Goal: Check status: Check status

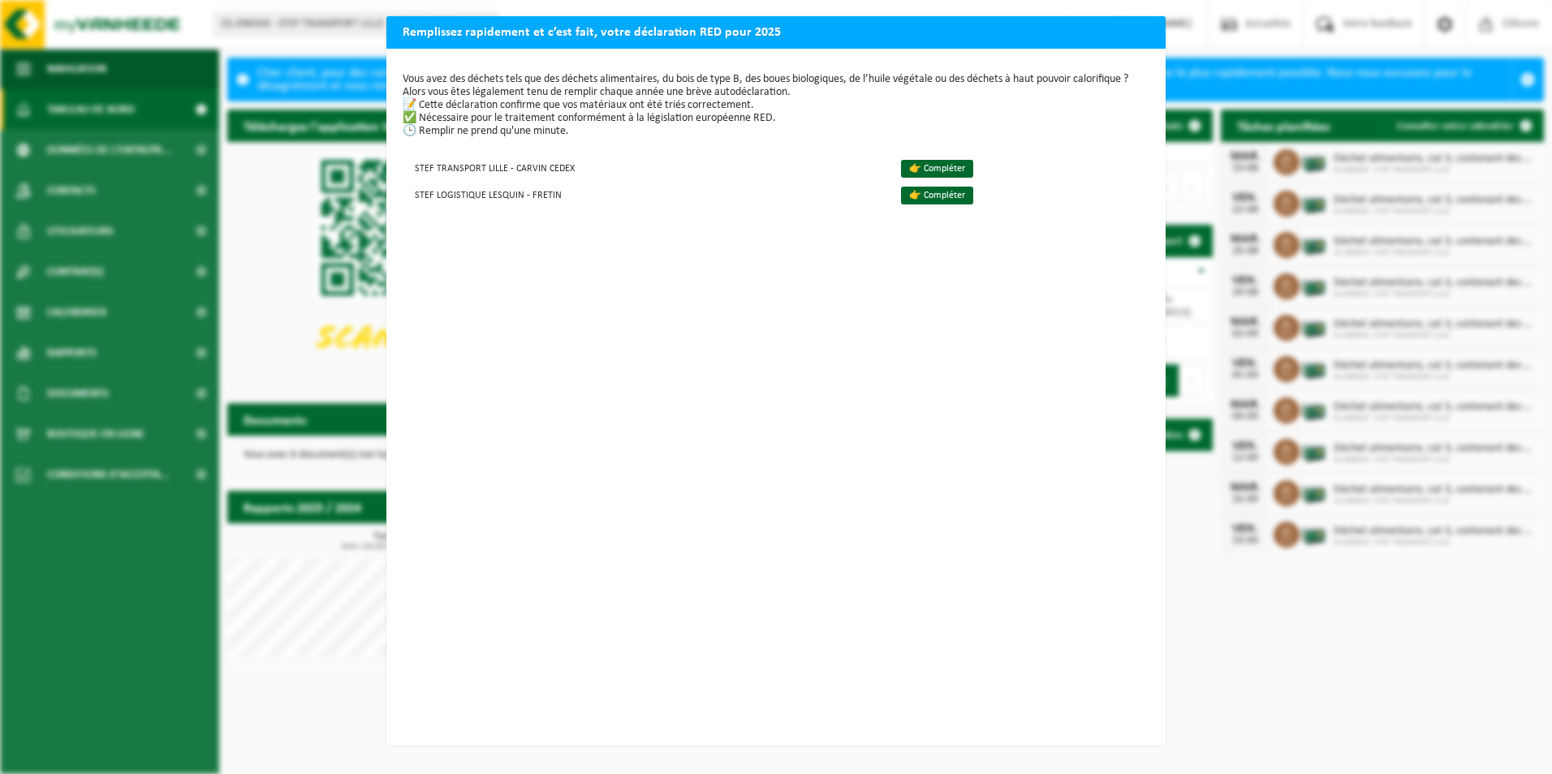
click at [1217, 630] on div "Remplissez rapidement et c’est fait, votre déclaration RED pour 2025 Vous avez …" at bounding box center [776, 387] width 1552 height 774
click at [700, 97] on p "Vous avez des déchets tels que des déchets alimentaires, du bois de type B, des…" at bounding box center [776, 105] width 747 height 65
drag, startPoint x: 1051, startPoint y: 45, endPoint x: 1053, endPoint y: 37, distance: 8.3
click at [1051, 43] on h2 "Remplissez rapidement et c’est fait, votre déclaration RED pour 2025" at bounding box center [775, 31] width 779 height 31
click at [166, 252] on div "Remplissez rapidement et c’est fait, votre déclaration RED pour 2025 Vous avez …" at bounding box center [776, 387] width 1552 height 774
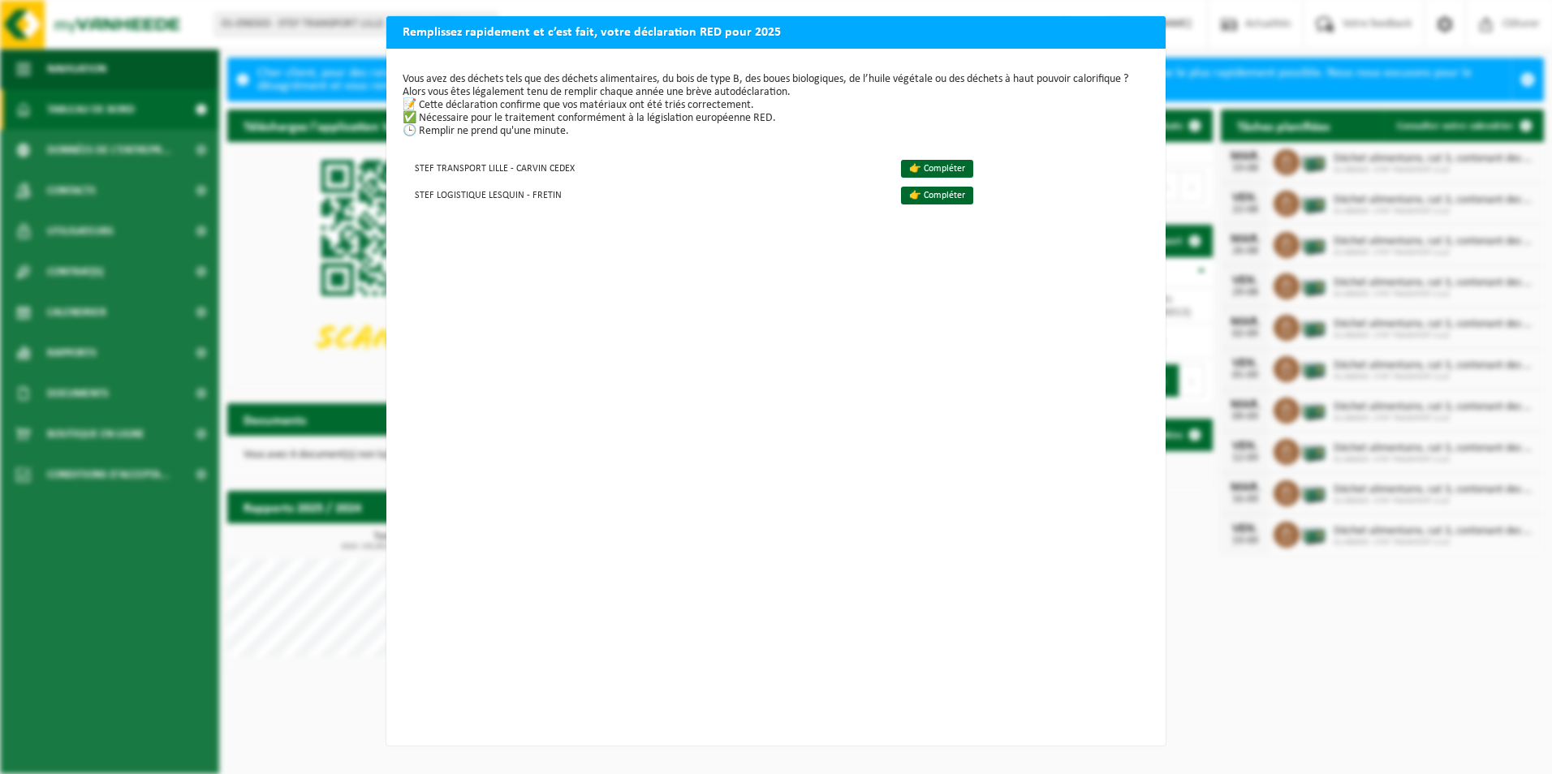
drag, startPoint x: 615, startPoint y: 343, endPoint x: 610, endPoint y: 381, distance: 38.5
click at [610, 381] on div "Vous avez des déchets tels que des déchets alimentaires, du bois de type B, des…" at bounding box center [775, 397] width 779 height 697
click at [924, 170] on link "👉 Compléter" at bounding box center [937, 169] width 72 height 18
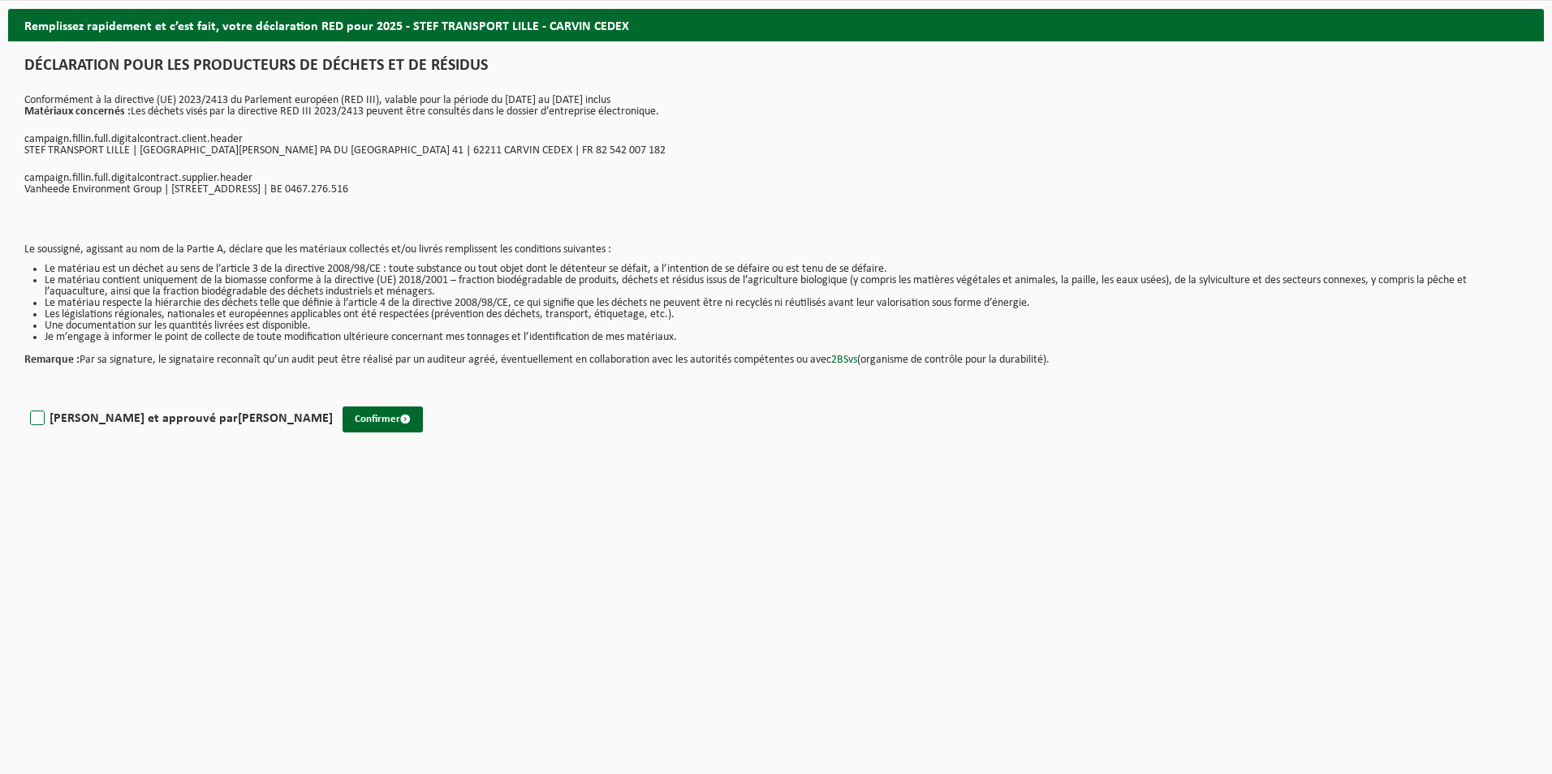
click at [44, 411] on label "Lu et approuvé par FREDDY LELONG" at bounding box center [180, 419] width 306 height 24
click at [333, 398] on input "Lu et approuvé par FREDDY LELONG" at bounding box center [333, 398] width 1 height 1
checkbox input "true"
click at [342, 414] on button "Confirmer" at bounding box center [382, 420] width 80 height 26
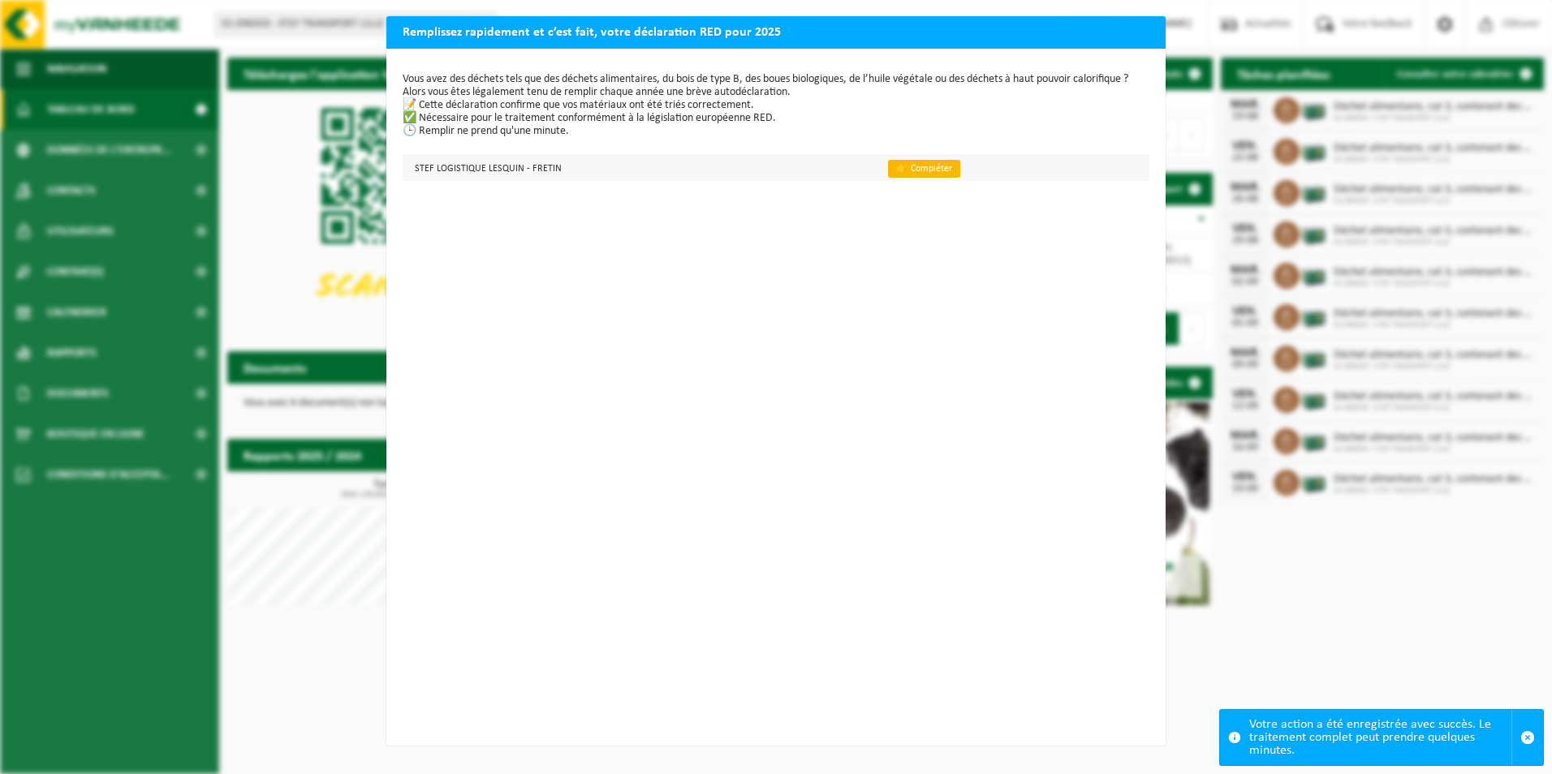
click at [905, 163] on link "👉 Compléter" at bounding box center [924, 169] width 72 height 18
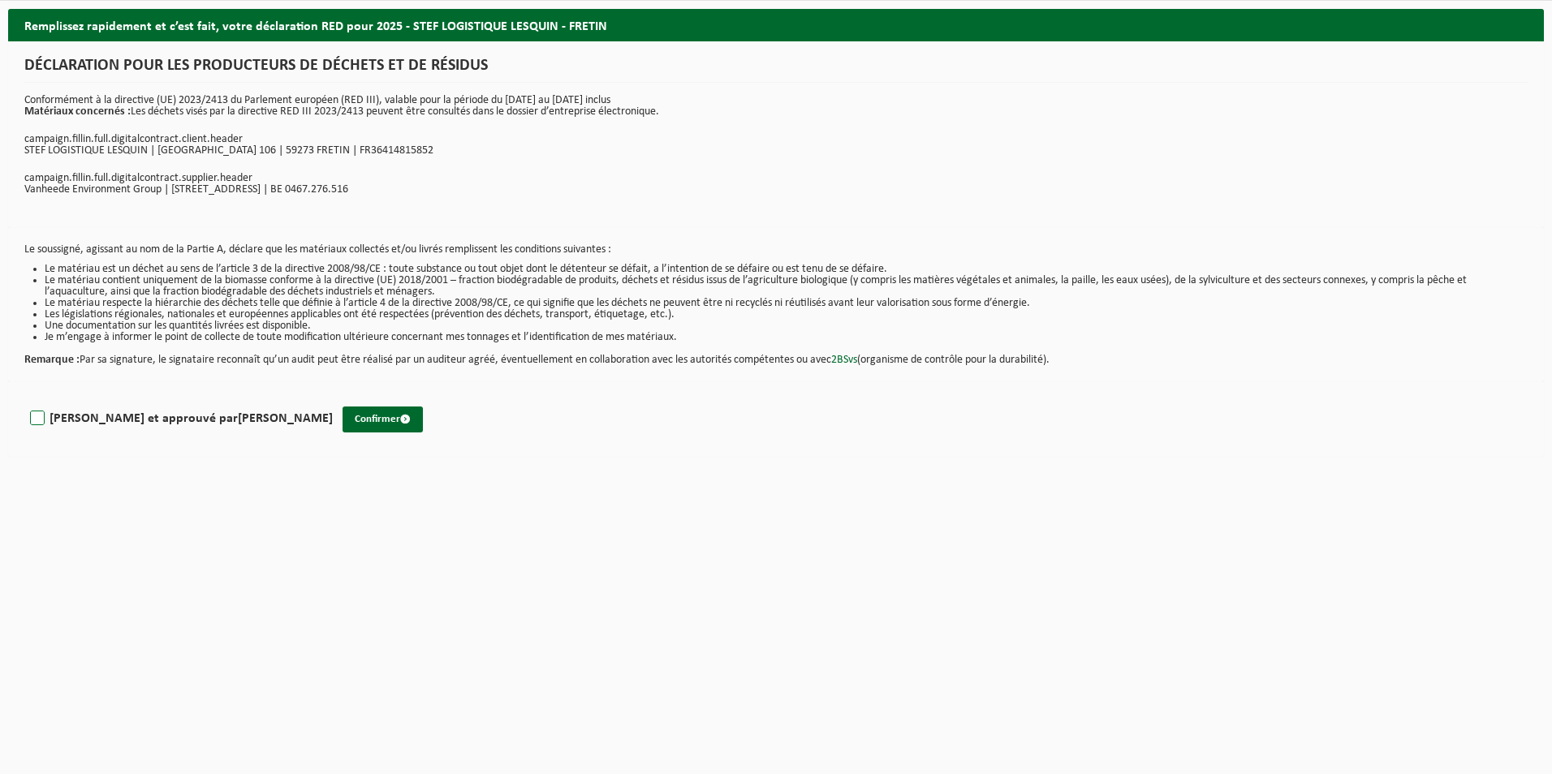
click at [54, 416] on label "Lu et approuvé par FREDDY LELONG" at bounding box center [180, 419] width 306 height 24
click at [333, 398] on input "Lu et approuvé par FREDDY LELONG" at bounding box center [333, 398] width 1 height 1
checkbox input "true"
click at [342, 416] on button "Confirmer" at bounding box center [382, 420] width 80 height 26
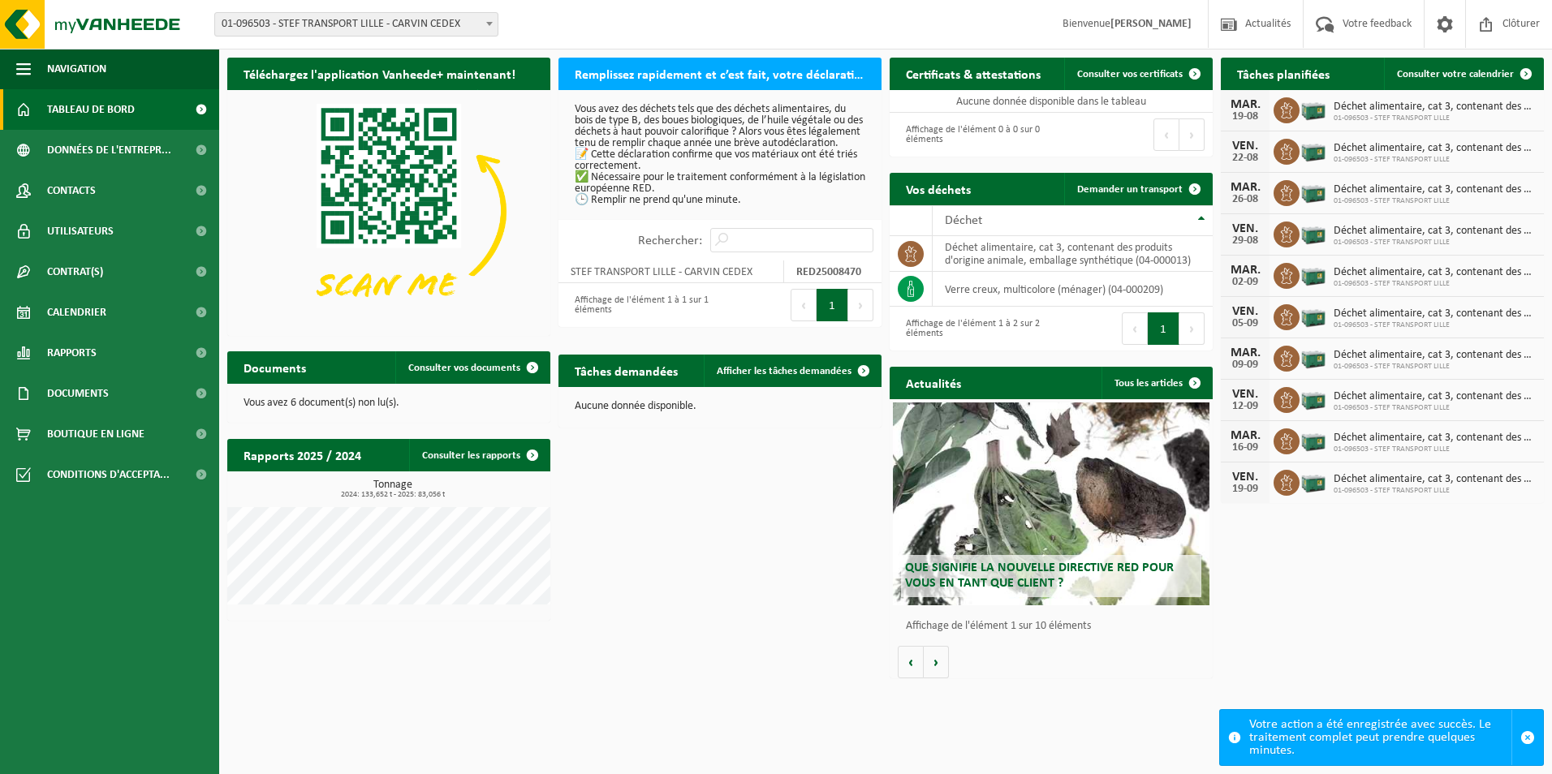
click at [434, 11] on div "Site: 01-096503 - STEF TRANSPORT LILLE - CARVIN CEDEX 01-103028 - STEF TRANSPOR…" at bounding box center [776, 25] width 1552 height 50
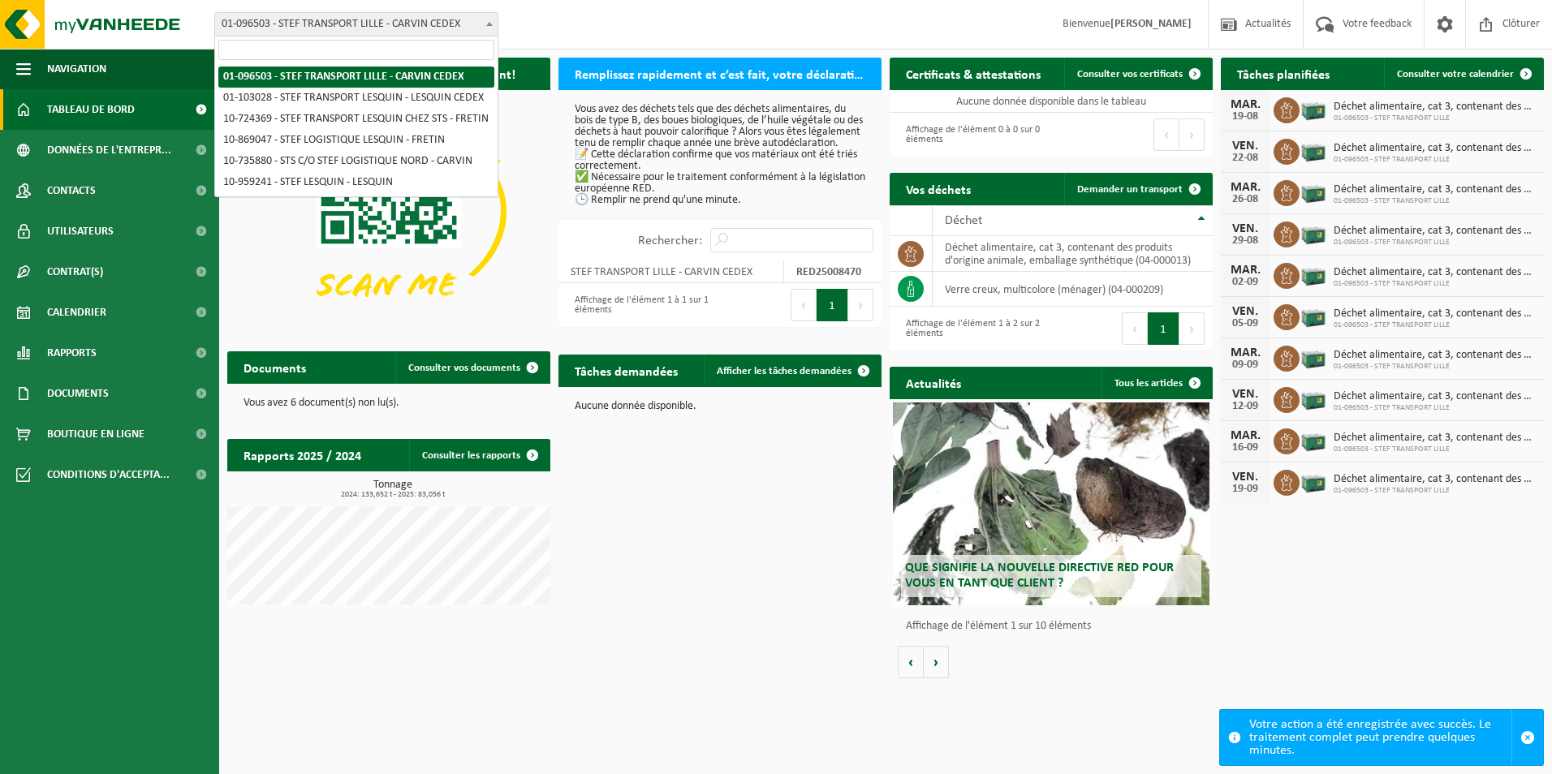
click at [436, 19] on span "01-096503 - STEF TRANSPORT LILLE - CARVIN CEDEX" at bounding box center [356, 24] width 282 height 23
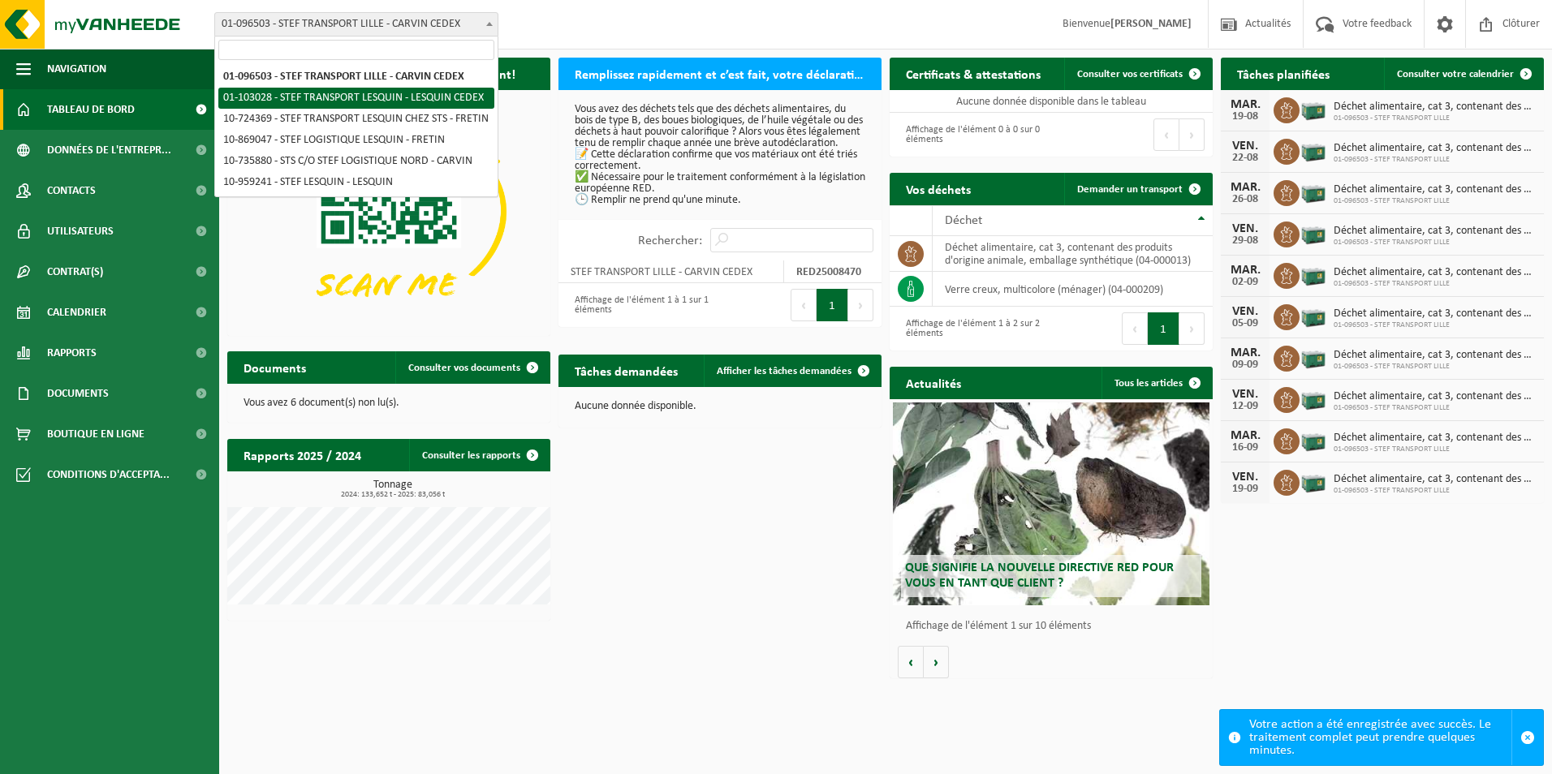
select select "96126"
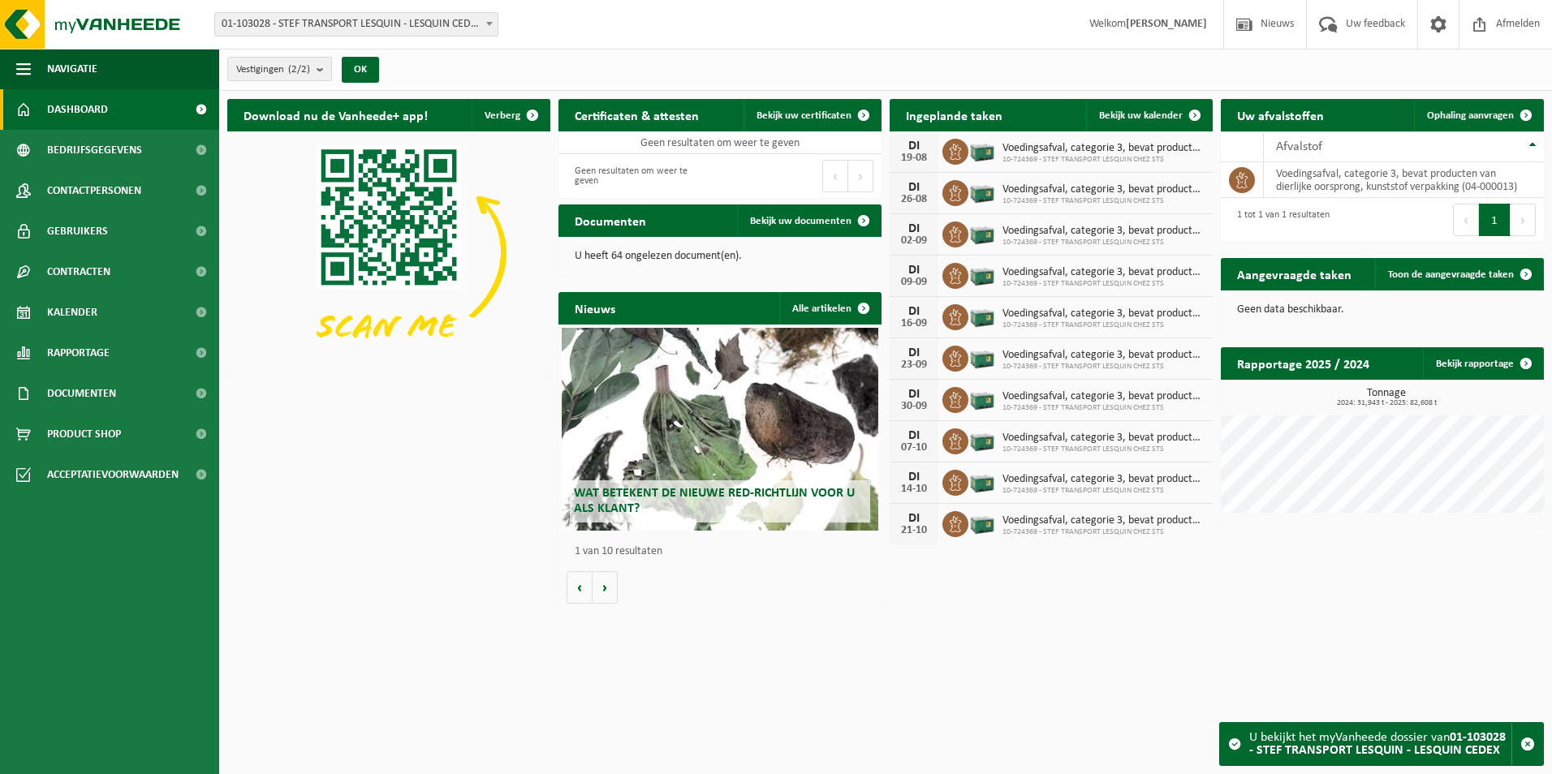
drag, startPoint x: 379, startPoint y: 28, endPoint x: 374, endPoint y: 36, distance: 8.8
click at [378, 28] on span "01-103028 - STEF TRANSPORT LESQUIN - LESQUIN CEDEX" at bounding box center [356, 24] width 282 height 23
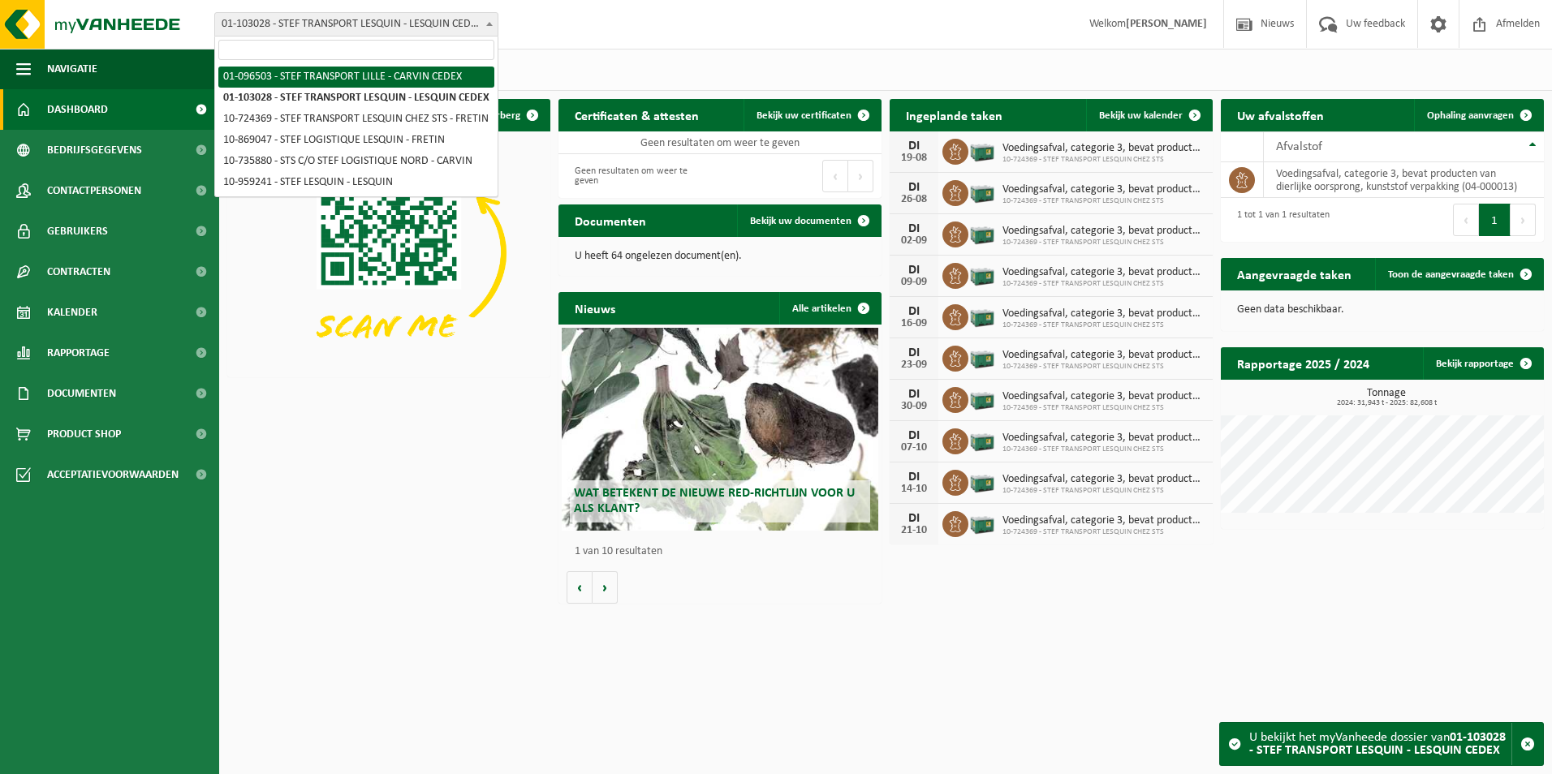
select select "95945"
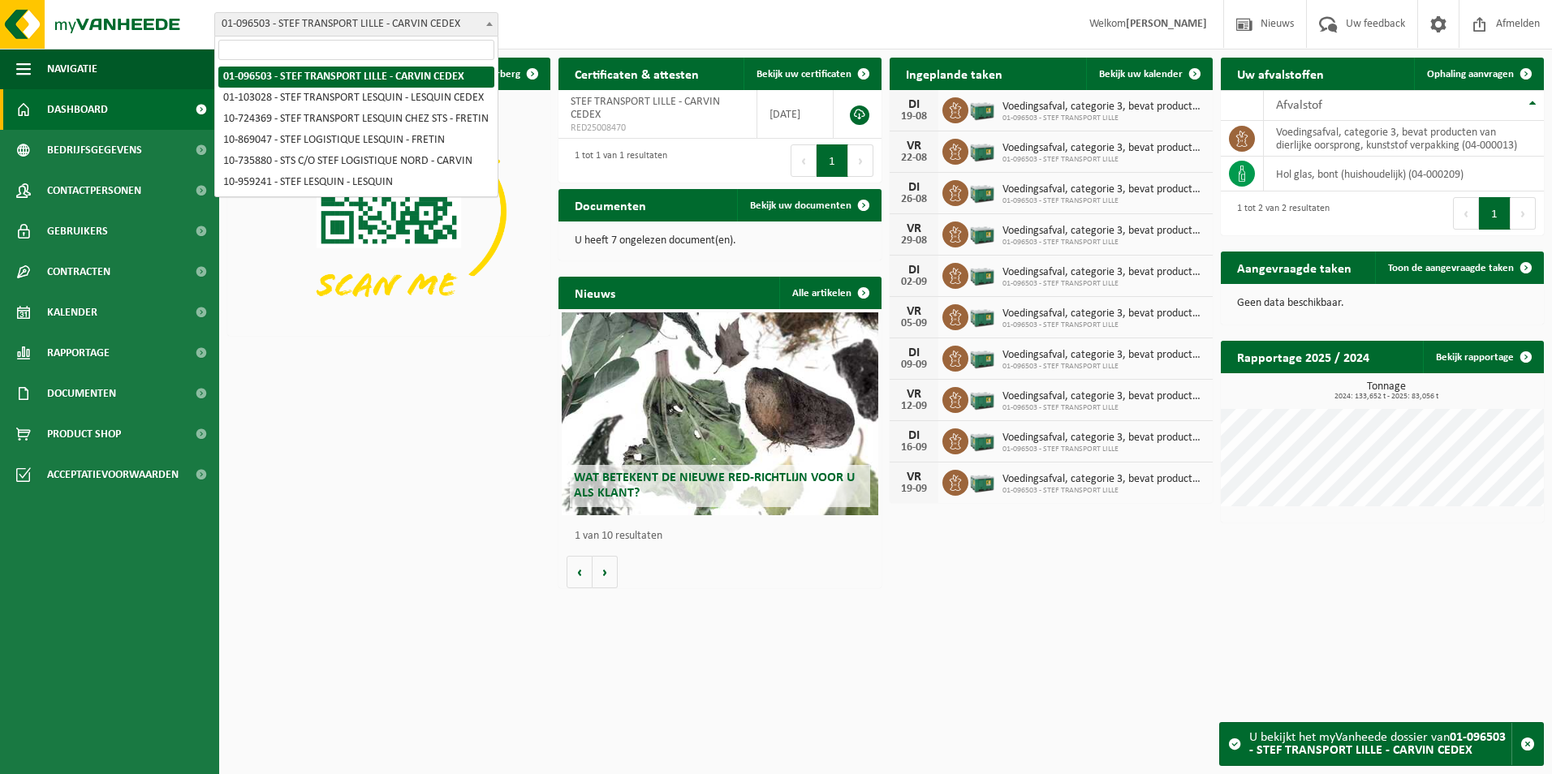
click at [431, 29] on span "01-096503 - STEF TRANSPORT LILLE - CARVIN CEDEX" at bounding box center [356, 24] width 282 height 23
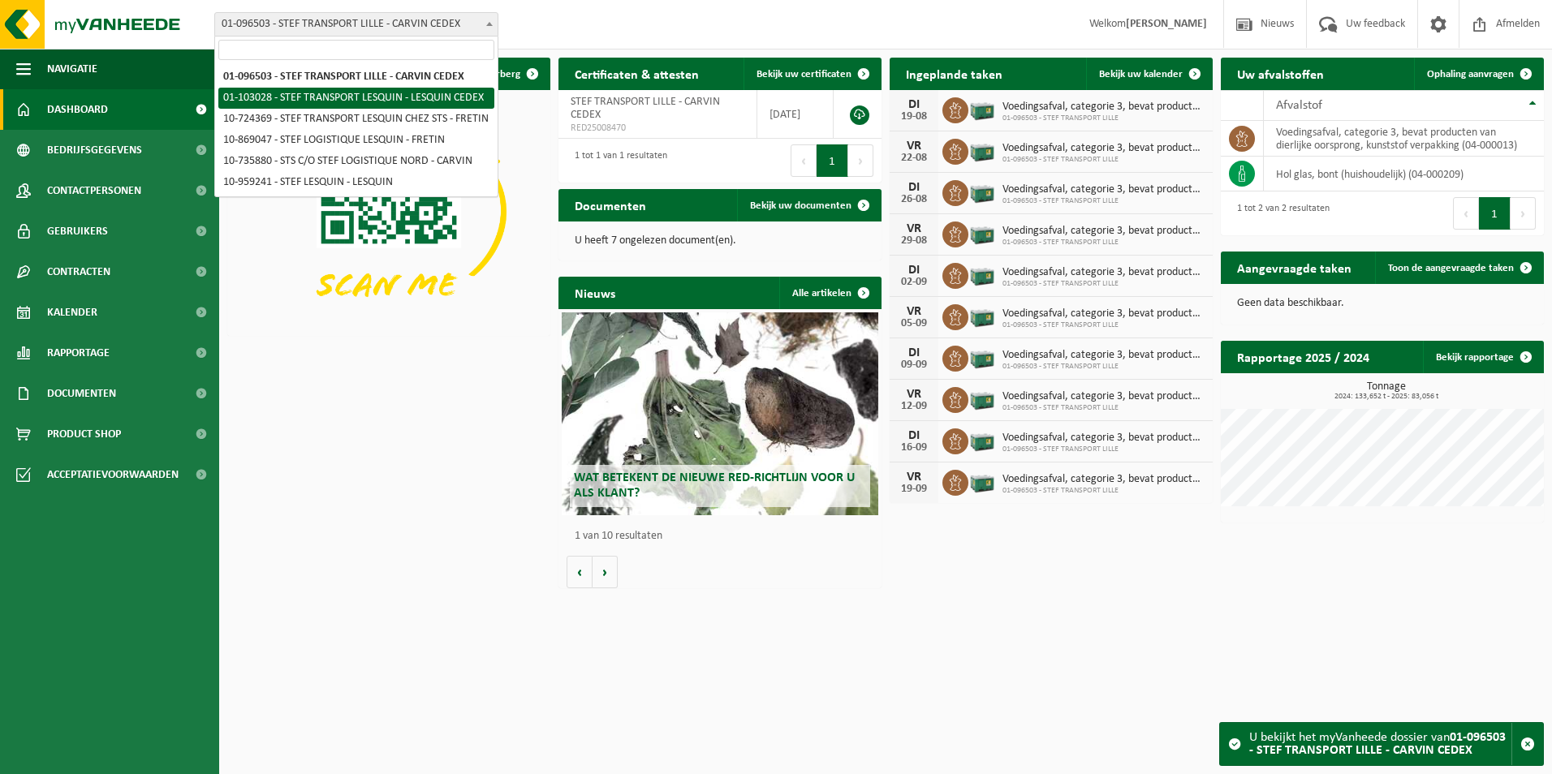
select select "96126"
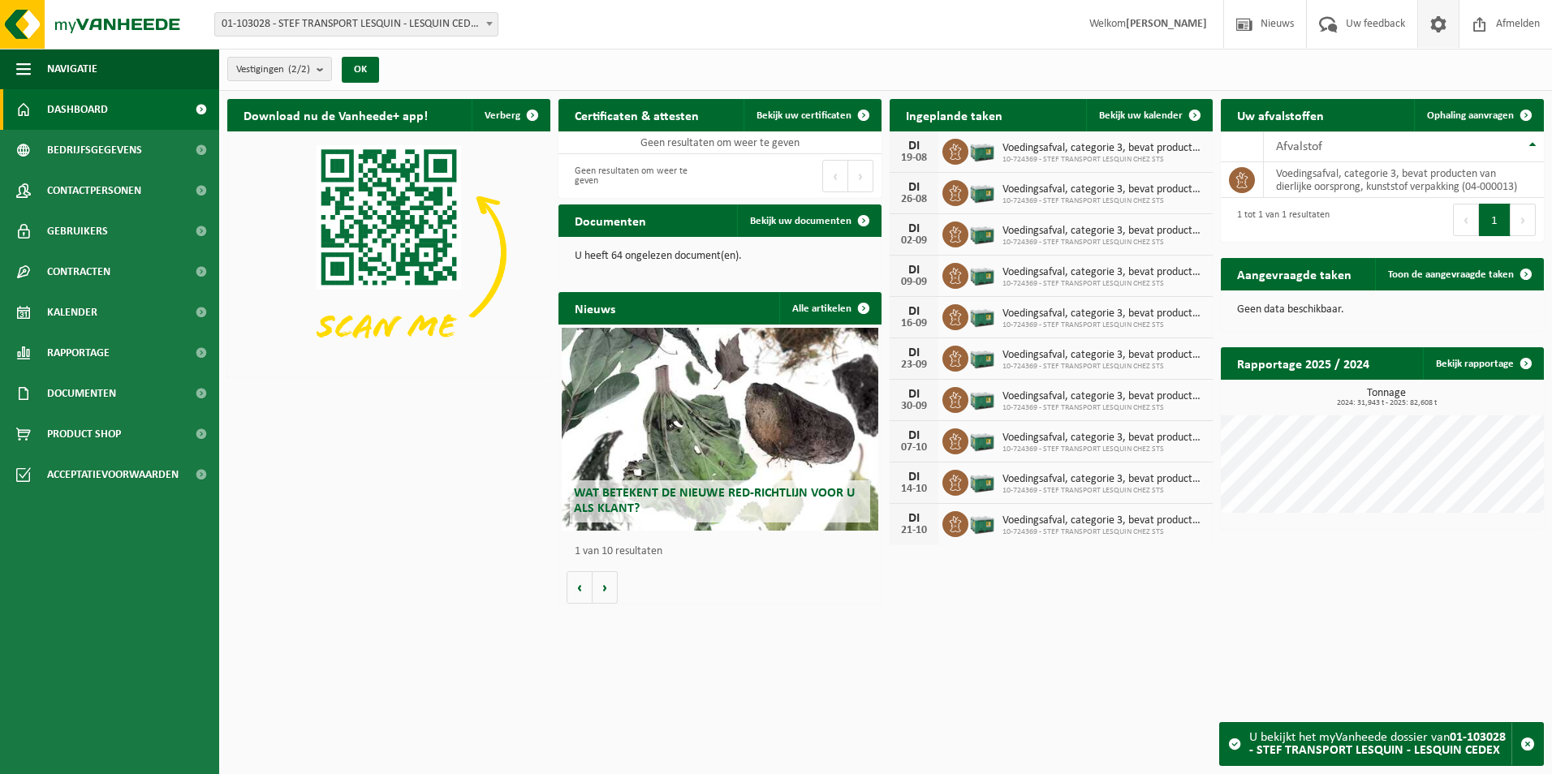
click at [1445, 17] on span at bounding box center [1438, 24] width 24 height 48
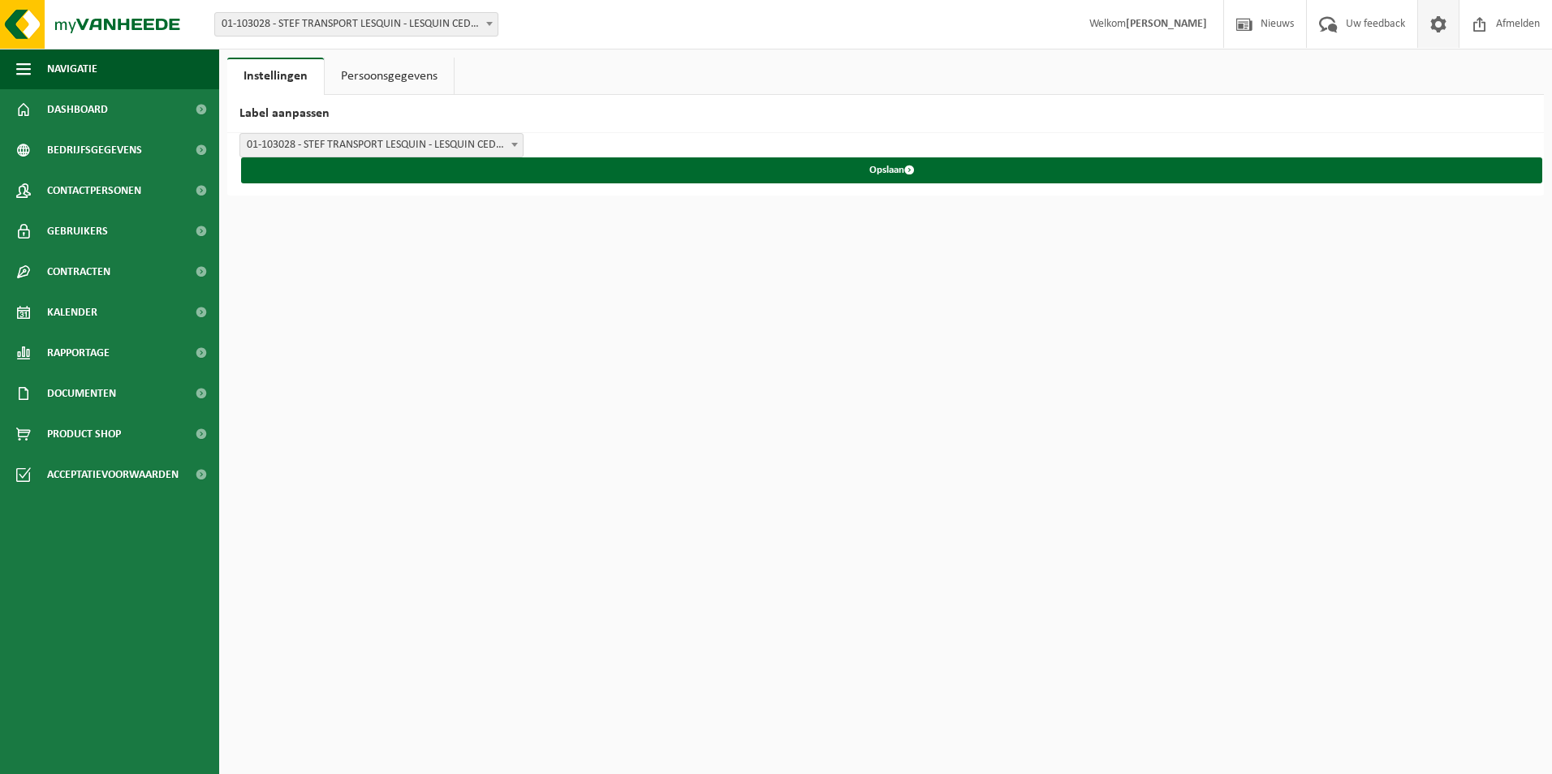
click at [411, 72] on link "Persoonsgegevens" at bounding box center [389, 76] width 129 height 37
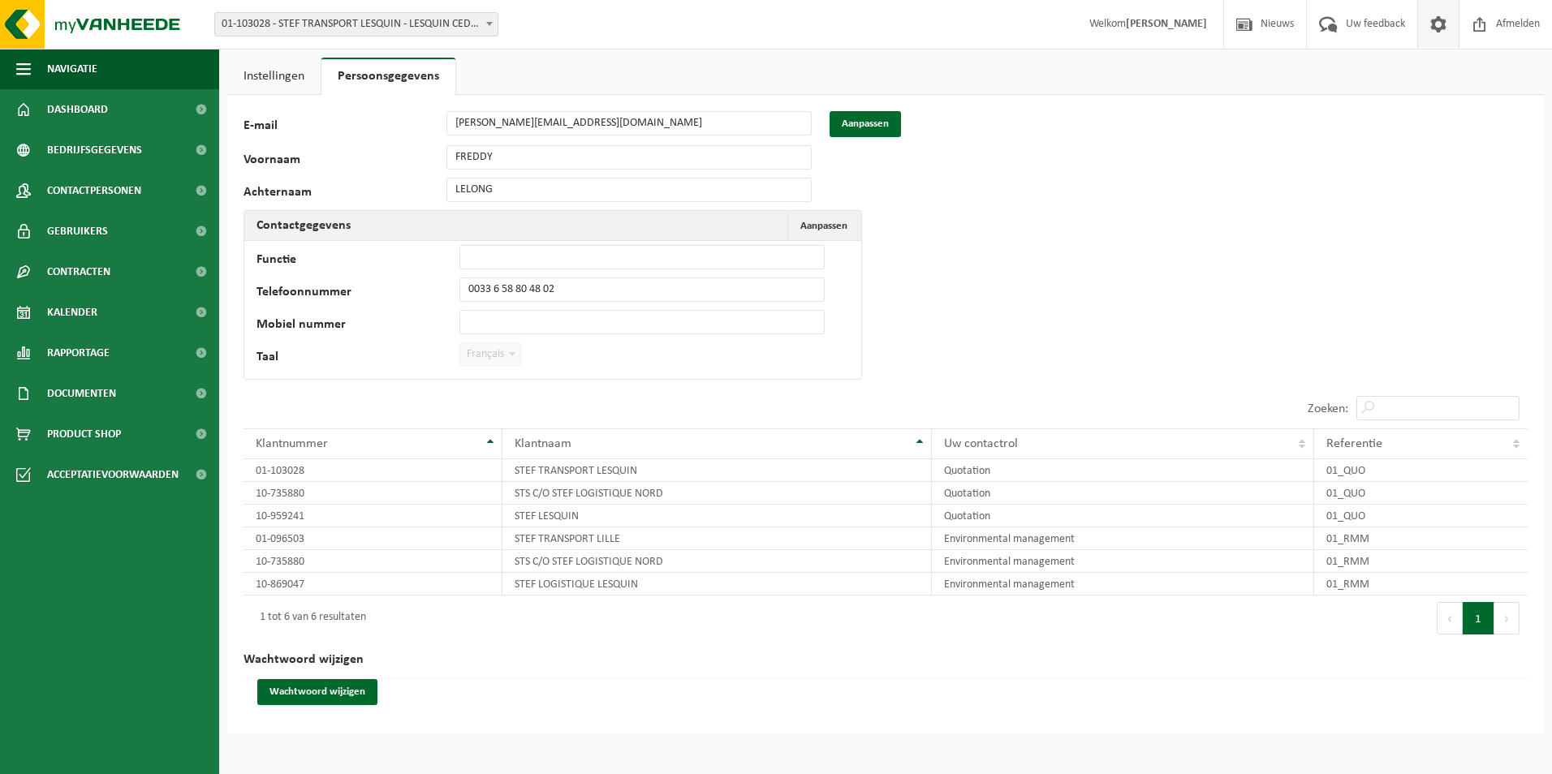
drag, startPoint x: 1428, startPoint y: 0, endPoint x: 1005, endPoint y: 324, distance: 533.2
click at [1006, 323] on div "77427 E-mail freddy.lelong@stef.com Aanpassen Voornaam FREDDY Achternaam LELONG…" at bounding box center [885, 414] width 1316 height 639
click at [1431, 15] on span at bounding box center [1438, 24] width 24 height 48
click at [1434, 26] on span at bounding box center [1438, 24] width 24 height 48
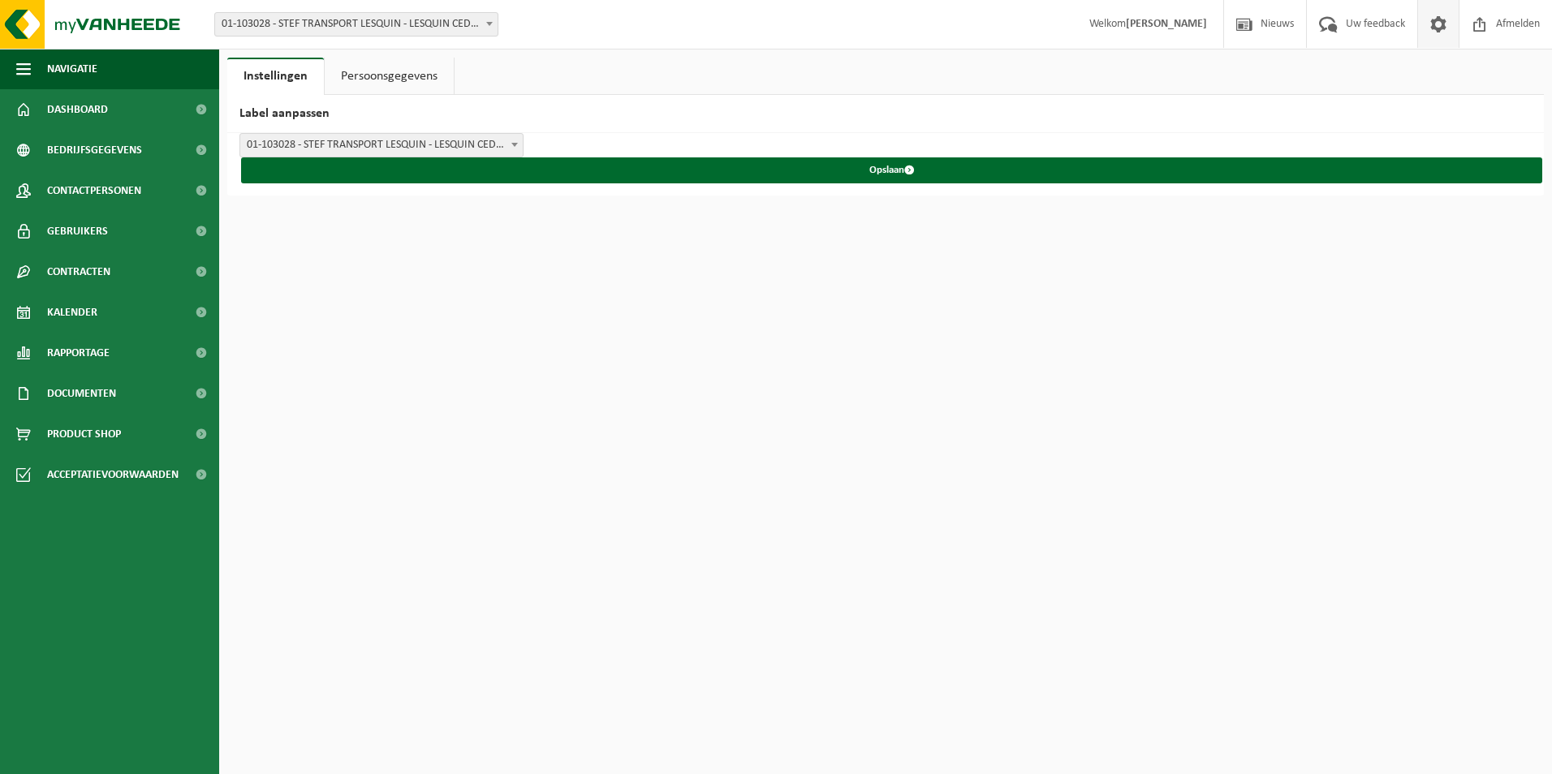
click at [416, 71] on link "Persoonsgegevens" at bounding box center [389, 76] width 129 height 37
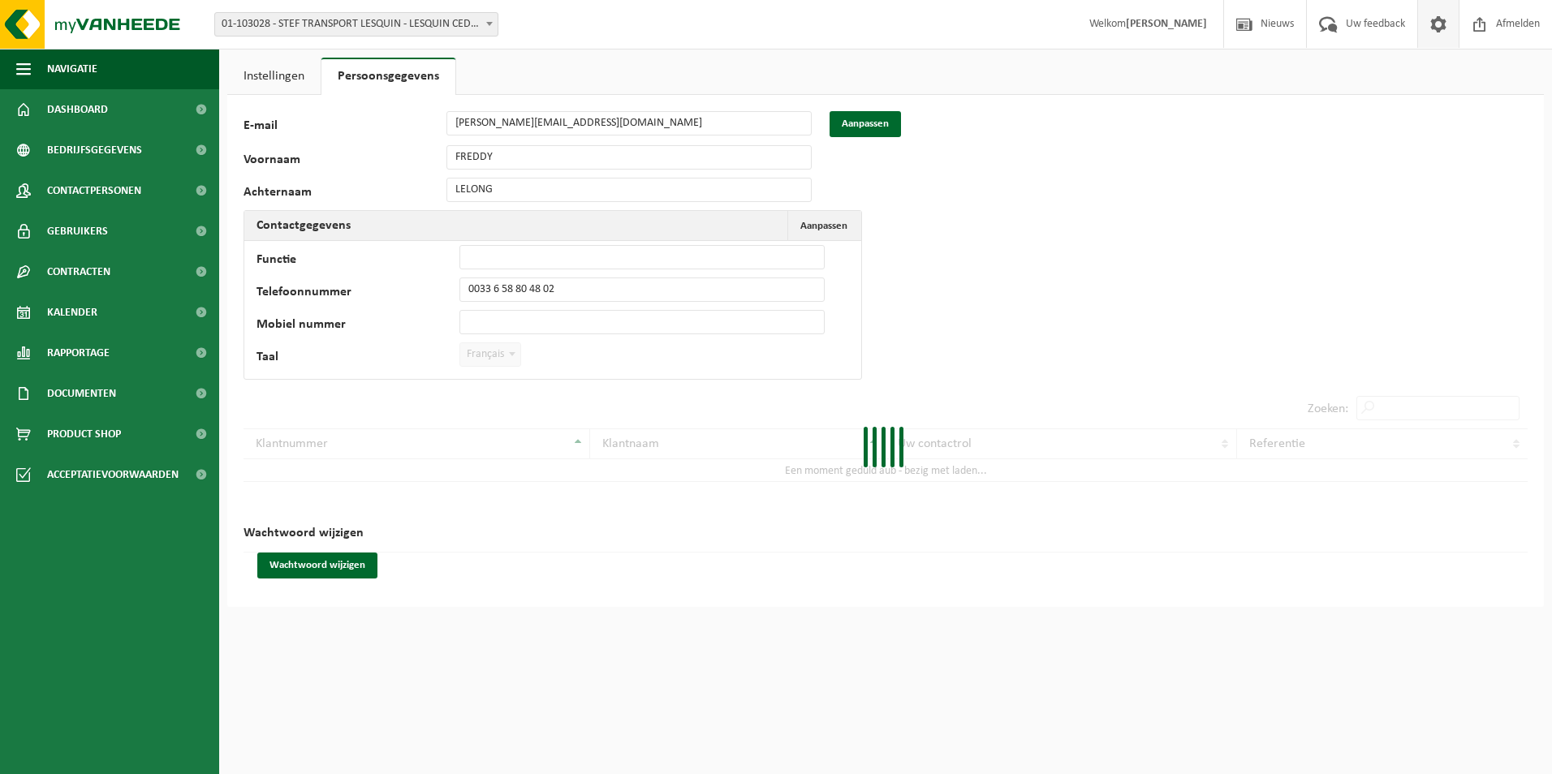
click at [320, 79] on link "Instellingen" at bounding box center [273, 76] width 93 height 37
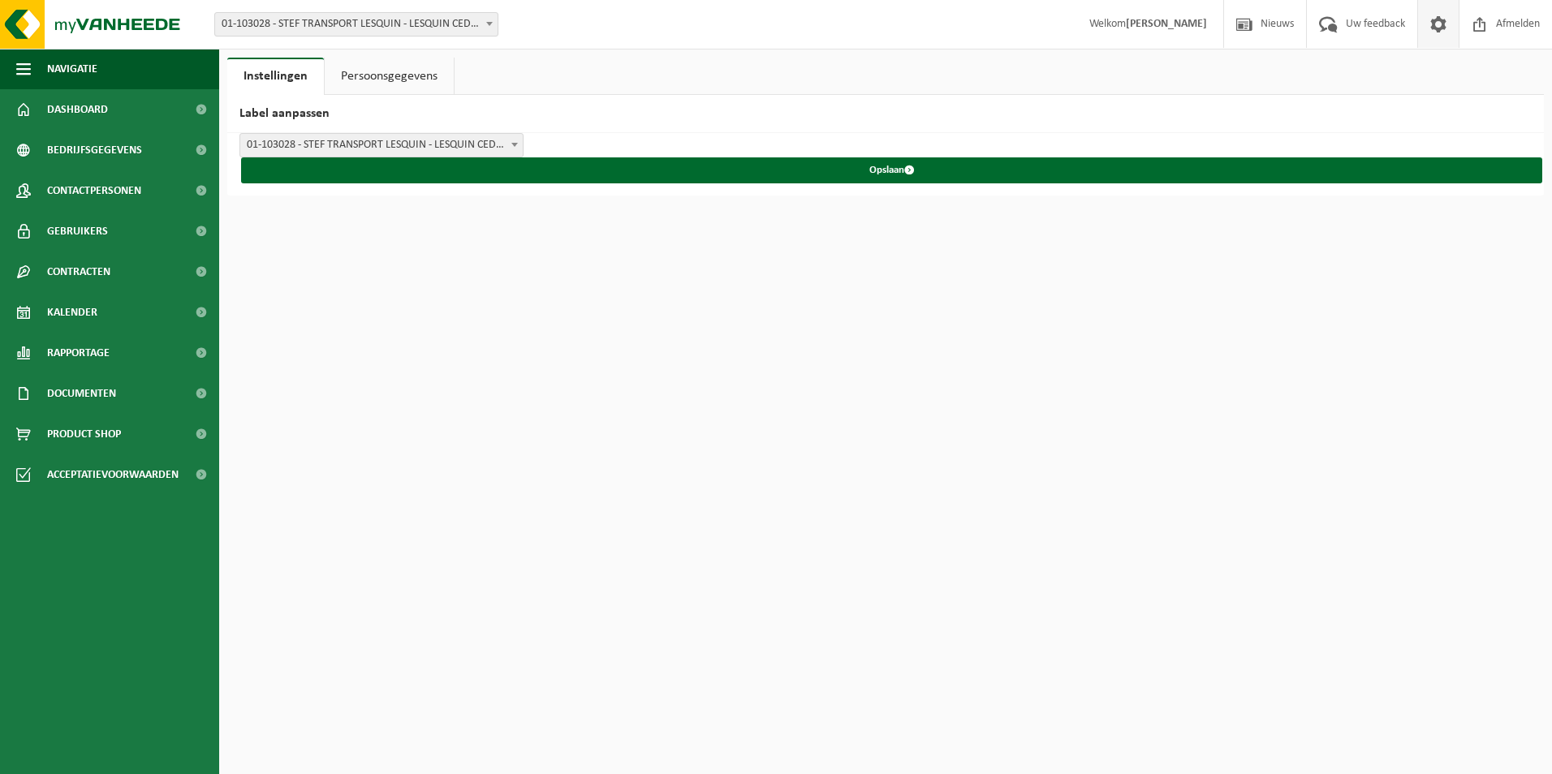
drag, startPoint x: 1482, startPoint y: 1, endPoint x: 985, endPoint y: 107, distance: 507.9
click at [985, 107] on h2 "Label aanpassen" at bounding box center [885, 114] width 1316 height 38
click at [68, 108] on span "Dashboard" at bounding box center [77, 109] width 61 height 41
click at [202, 109] on span at bounding box center [201, 109] width 37 height 41
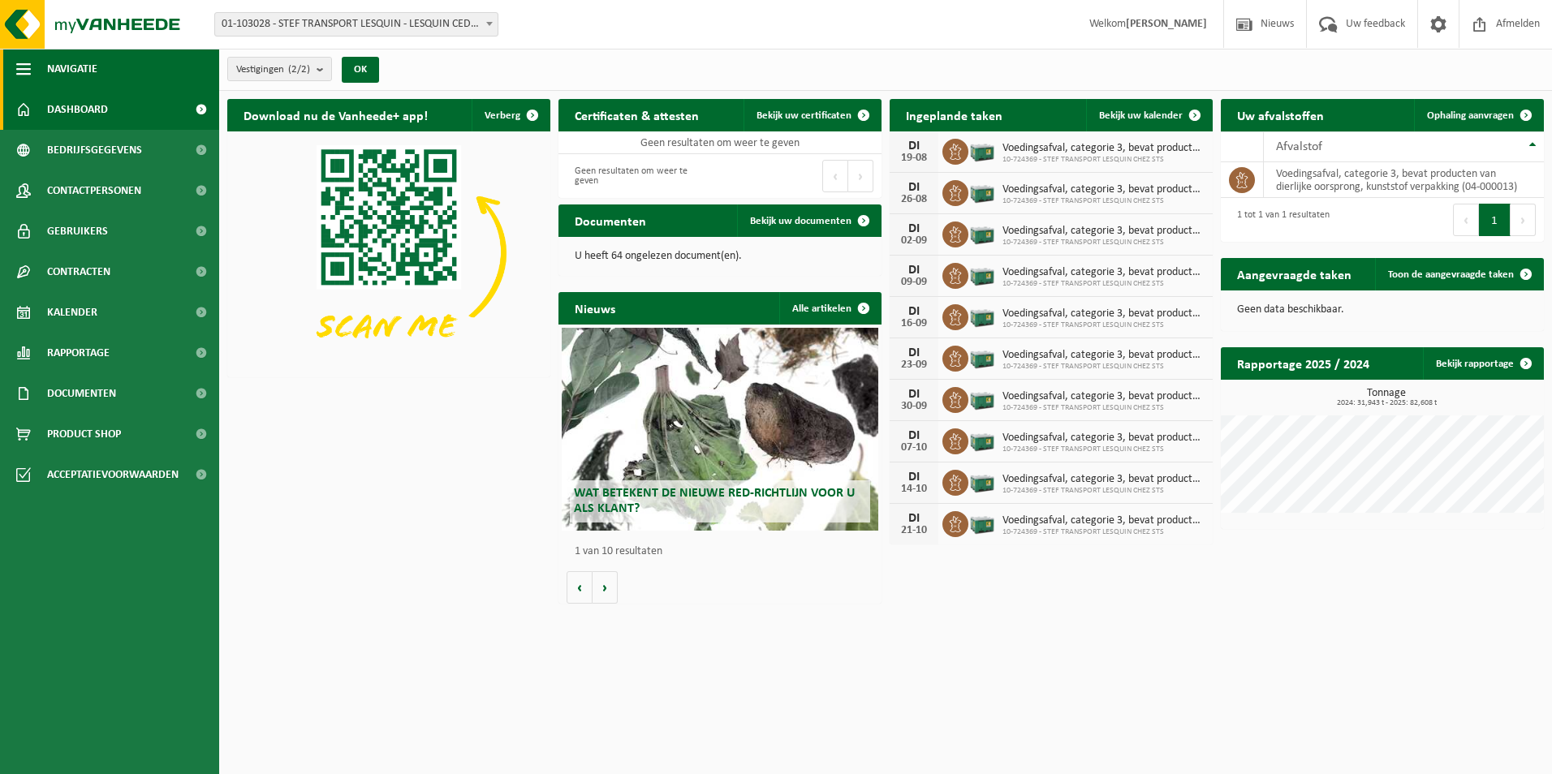
click at [105, 76] on button "Navigatie" at bounding box center [109, 69] width 219 height 41
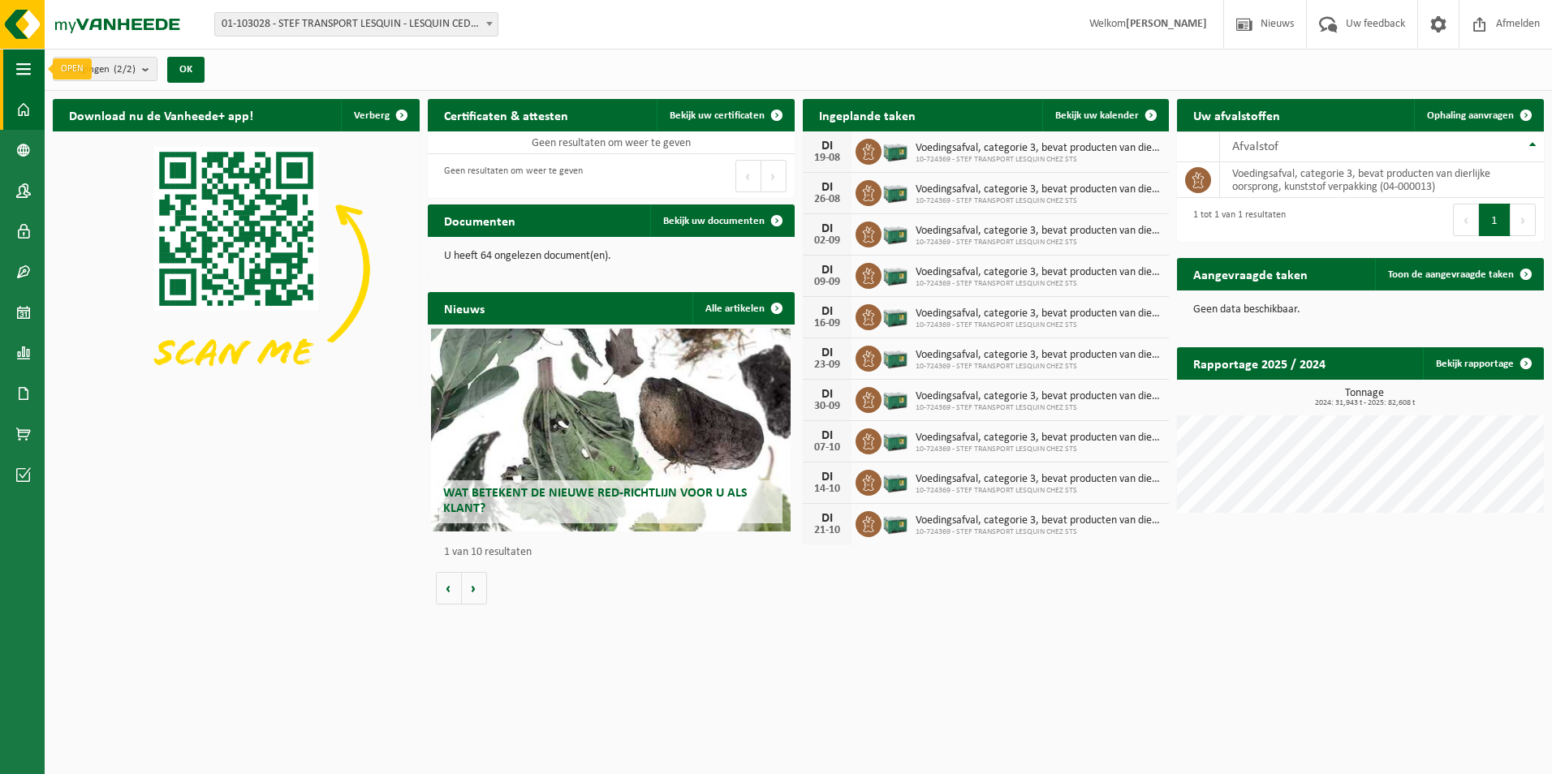
click at [11, 73] on button "Navigatie" at bounding box center [22, 69] width 45 height 41
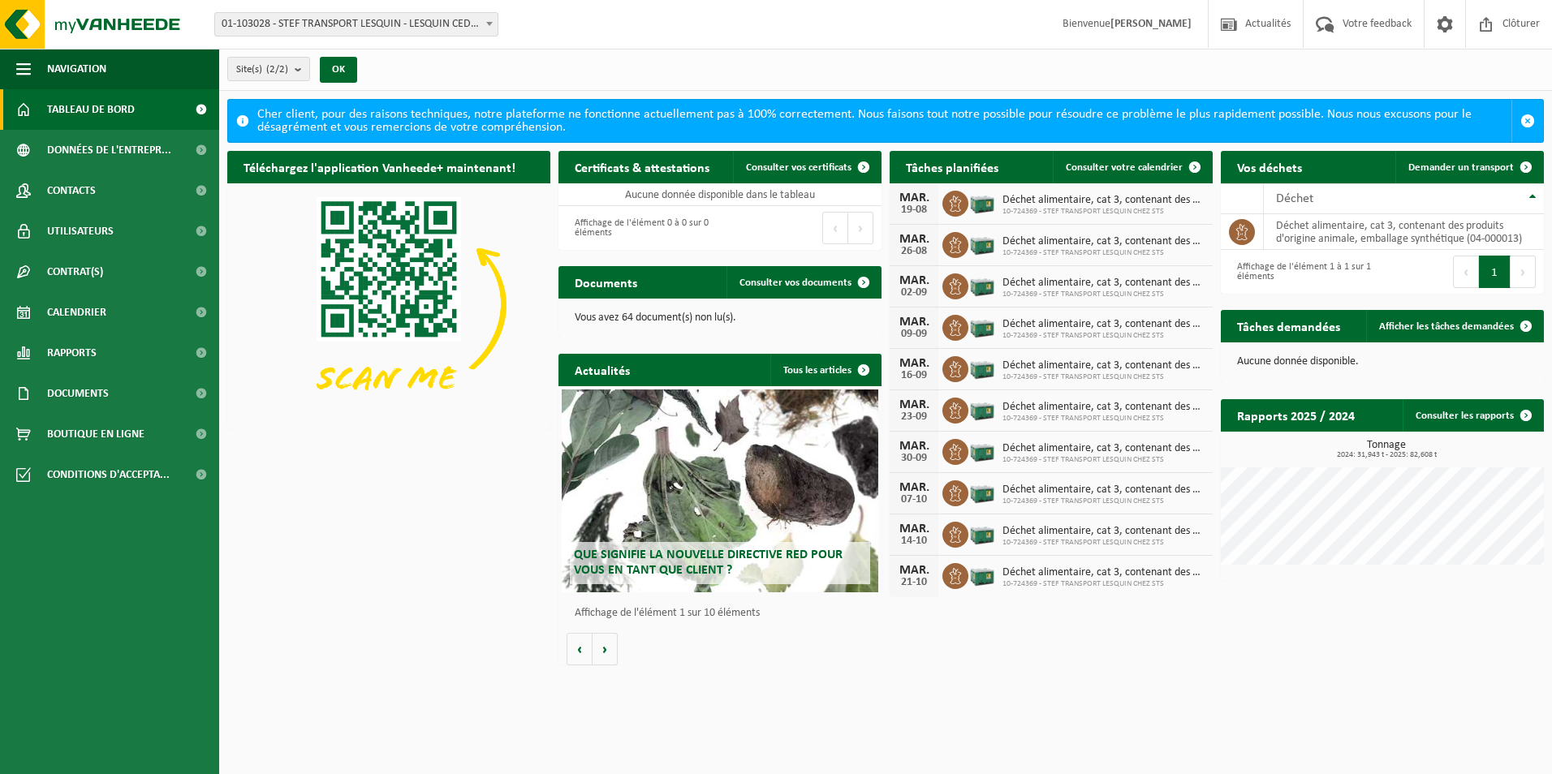
click at [495, 22] on span at bounding box center [489, 23] width 16 height 21
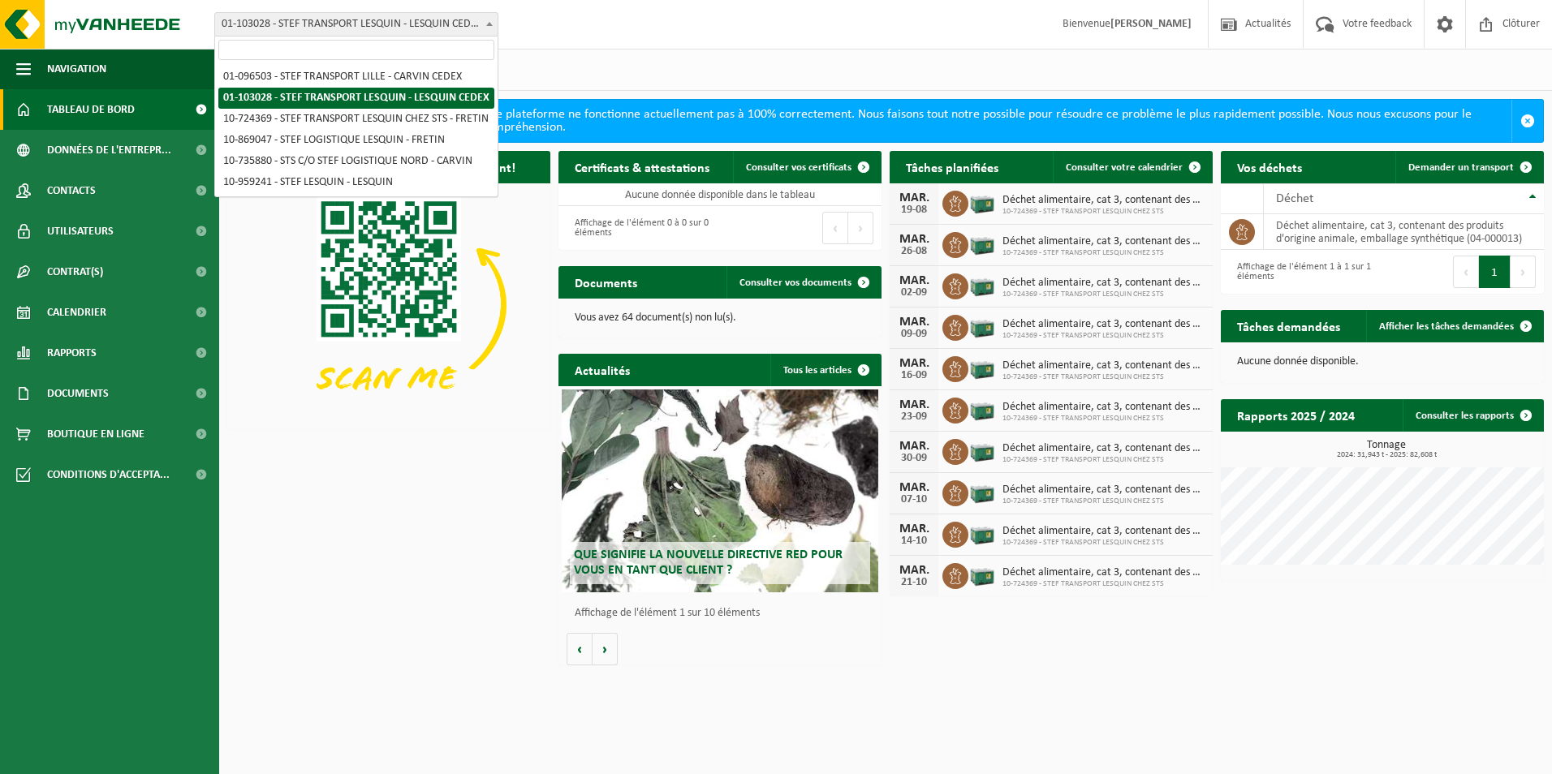
click at [635, 26] on div "Site: 01-096503 - STEF TRANSPORT LILLE - CARVIN CEDEX 01-103028 - STEF TRANSPOR…" at bounding box center [776, 25] width 1552 height 50
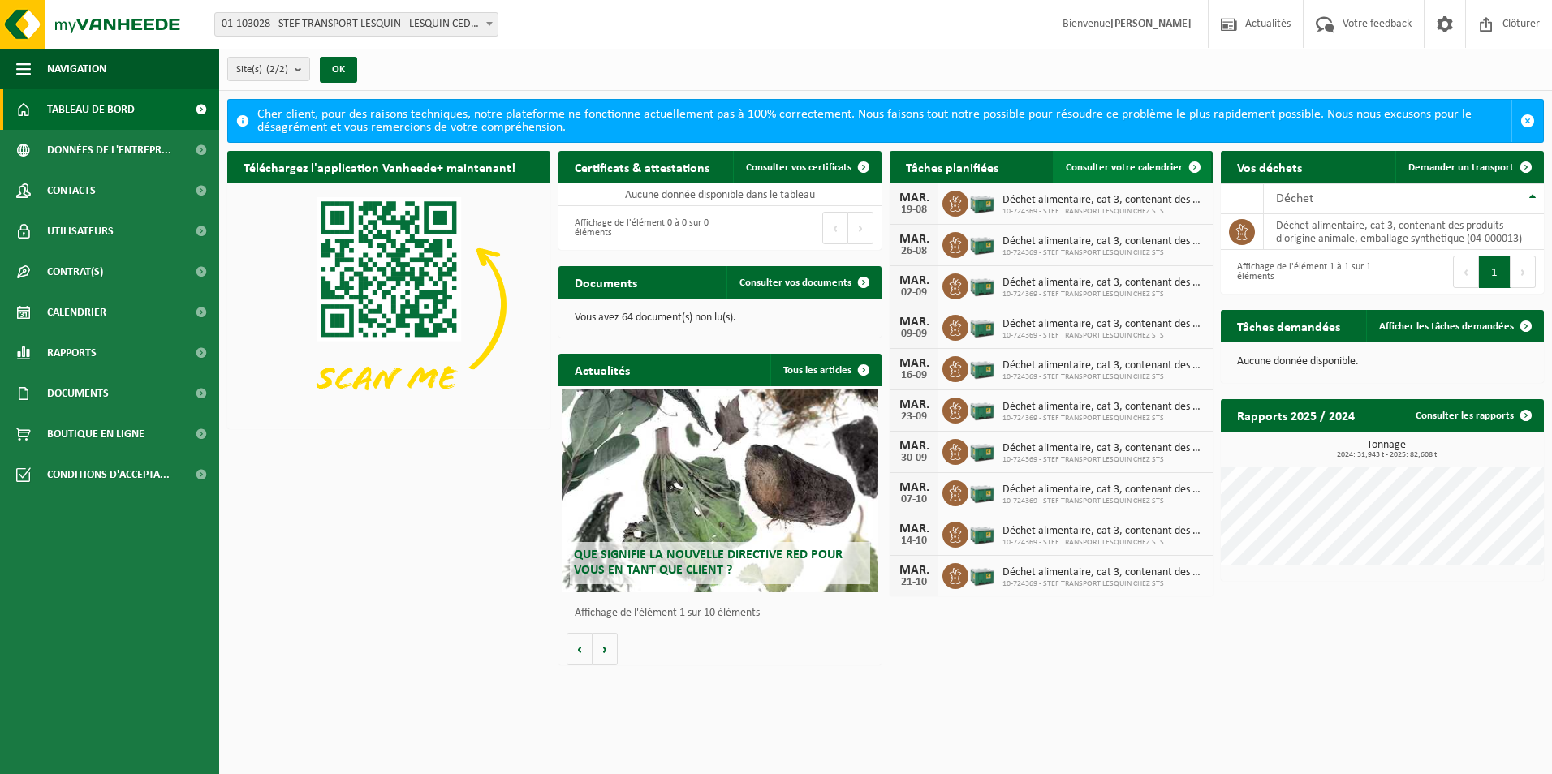
click at [1134, 159] on link "Consulter votre calendrier" at bounding box center [1132, 167] width 158 height 32
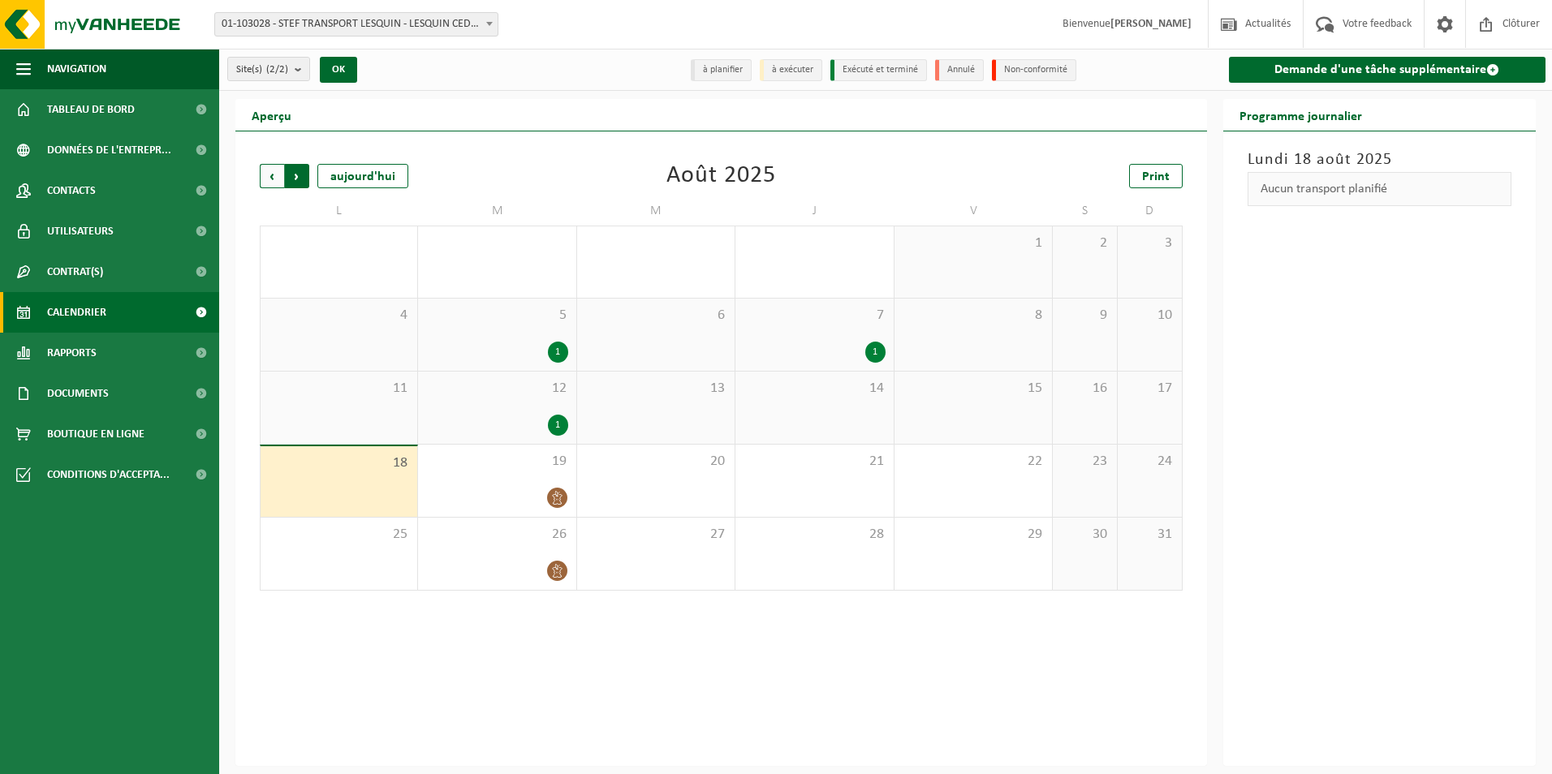
click at [274, 164] on span "Précédent" at bounding box center [272, 176] width 24 height 24
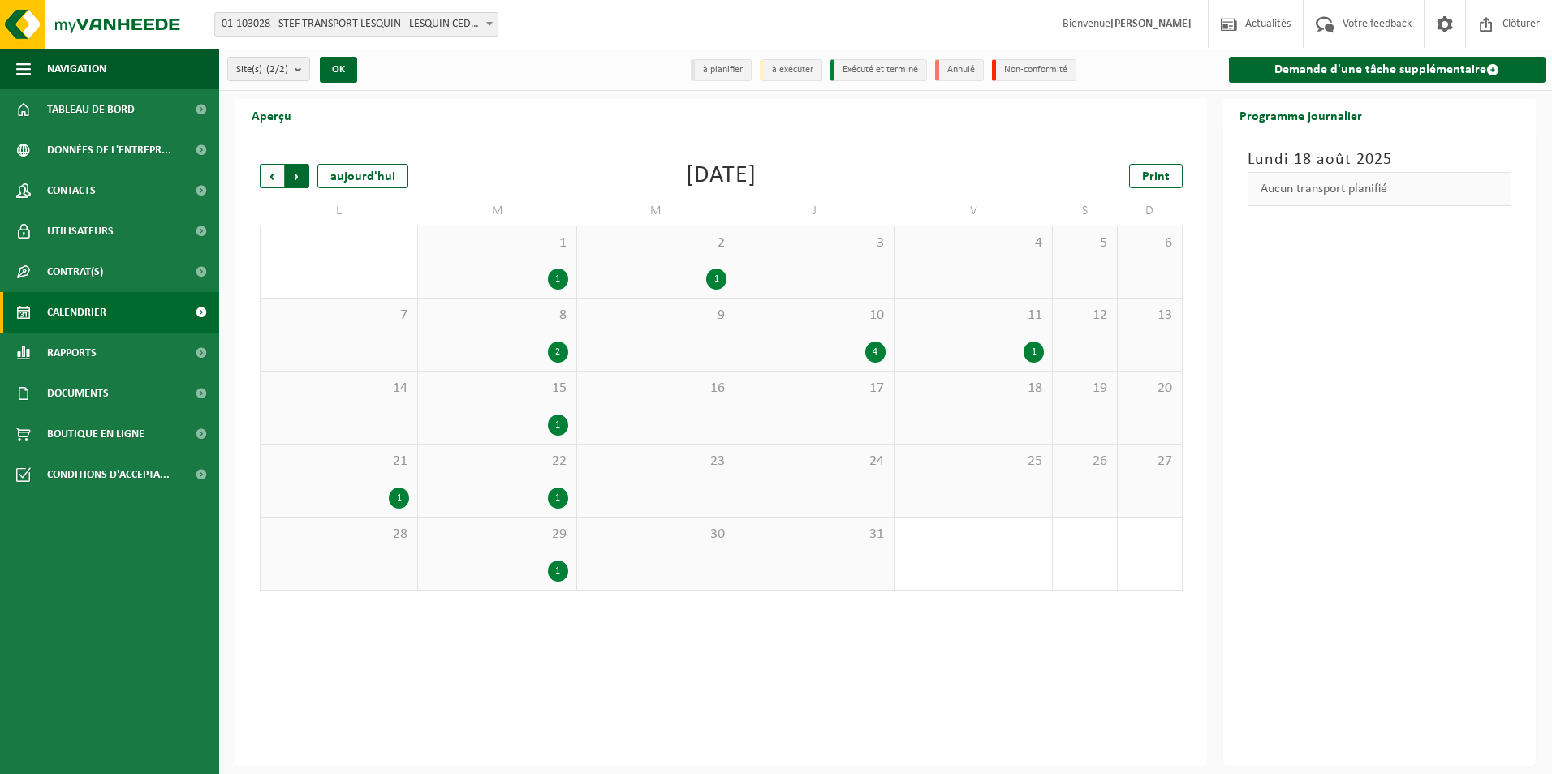
click at [273, 164] on span "Précédent" at bounding box center [272, 176] width 24 height 24
click at [272, 164] on span "Précédent" at bounding box center [272, 176] width 24 height 24
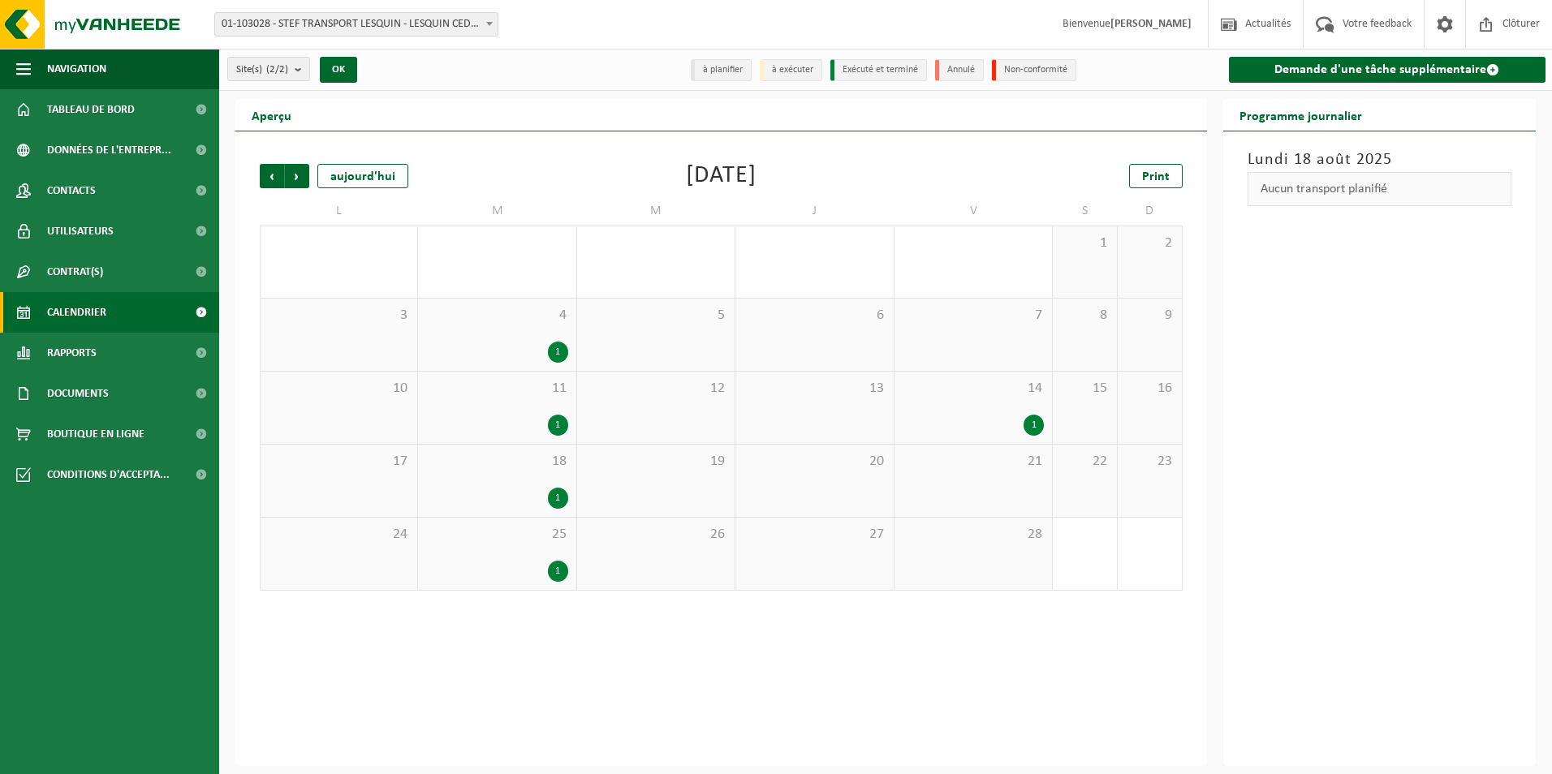
click at [272, 164] on span "Précédent" at bounding box center [272, 176] width 24 height 24
click at [562, 325] on div "7 2" at bounding box center [496, 335] width 157 height 72
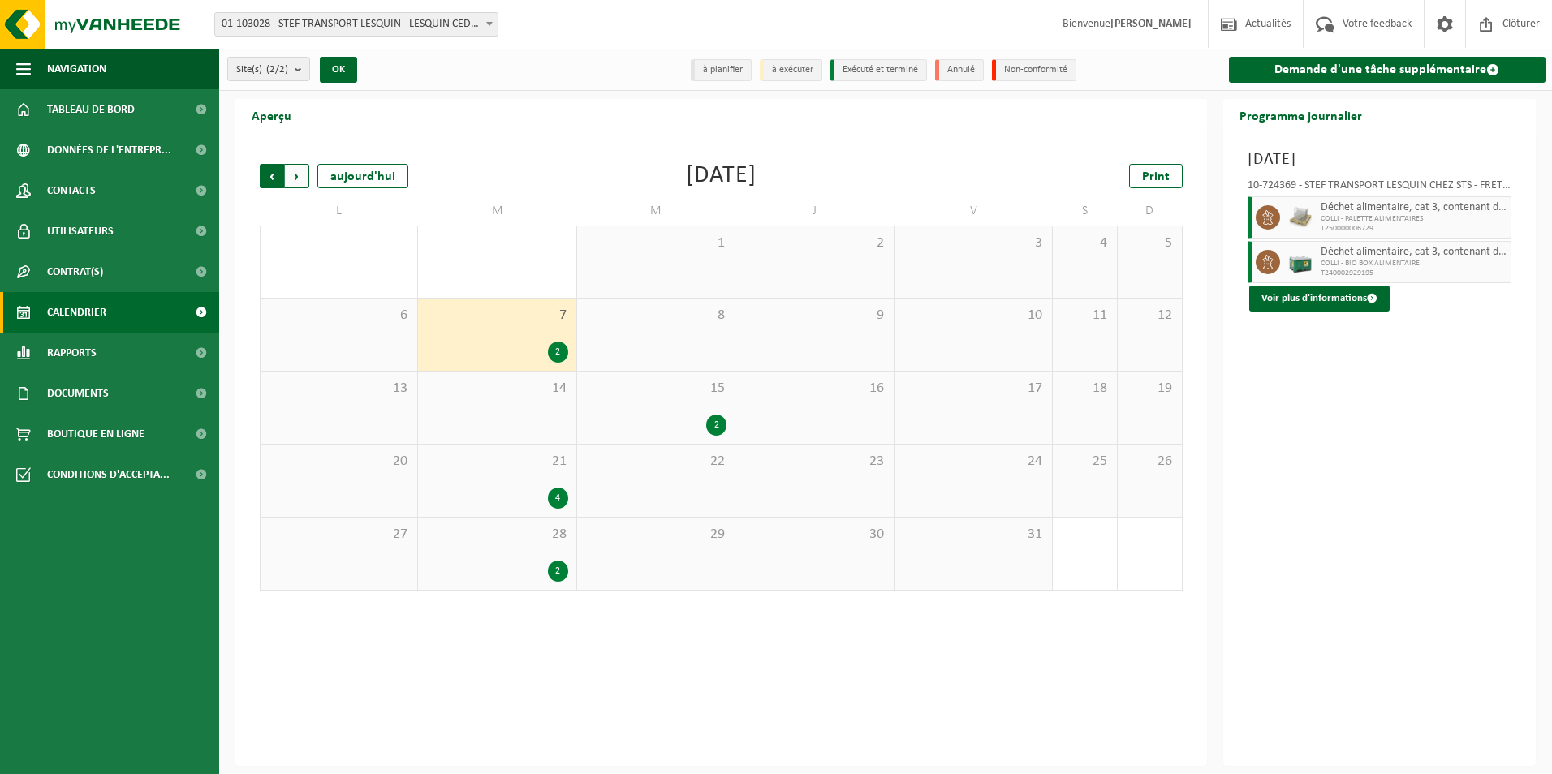
click at [298, 179] on span "Suivant" at bounding box center [297, 176] width 24 height 24
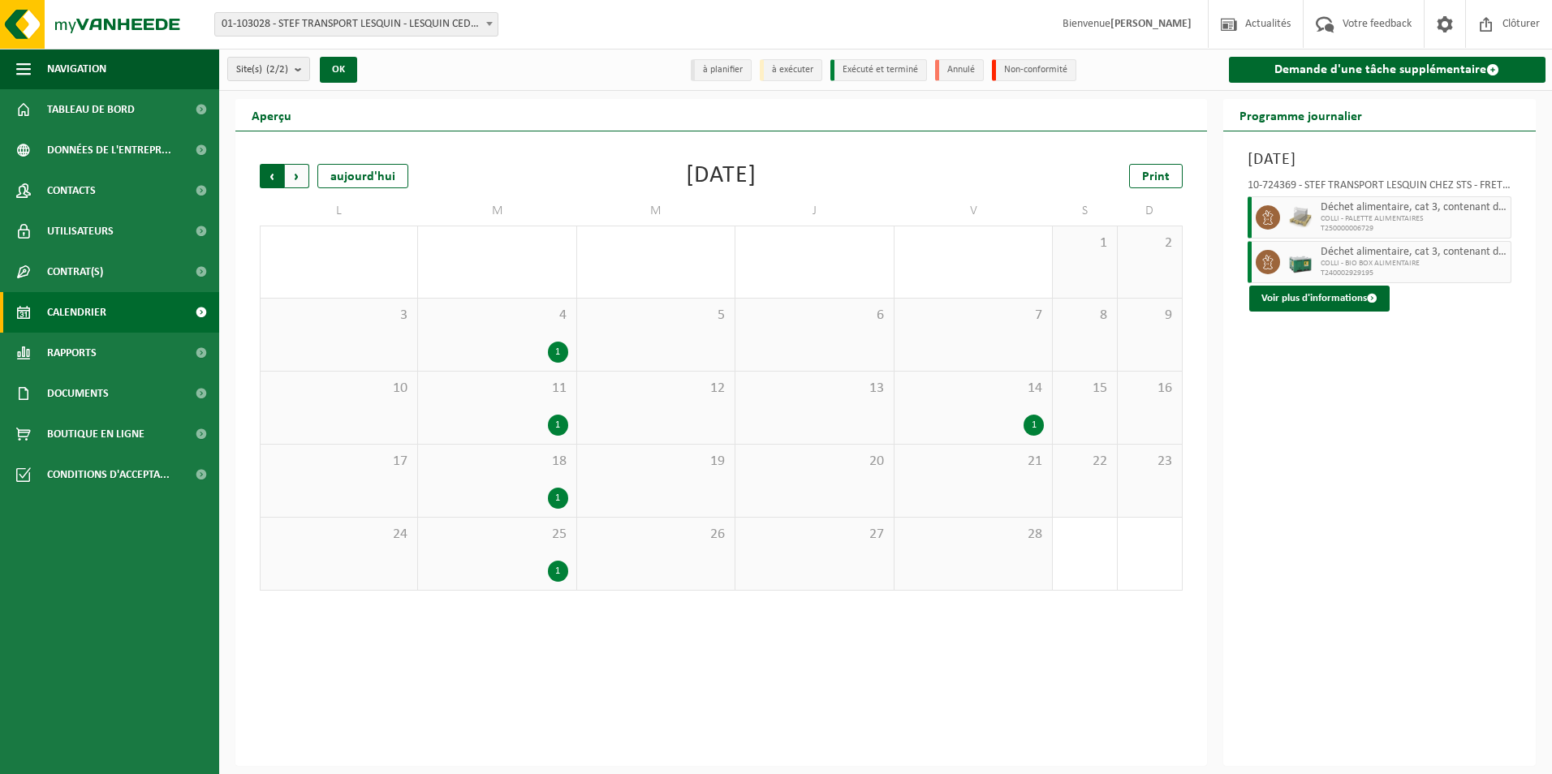
click at [295, 178] on span "Suivant" at bounding box center [297, 176] width 24 height 24
click at [558, 420] on div "3" at bounding box center [558, 425] width 20 height 21
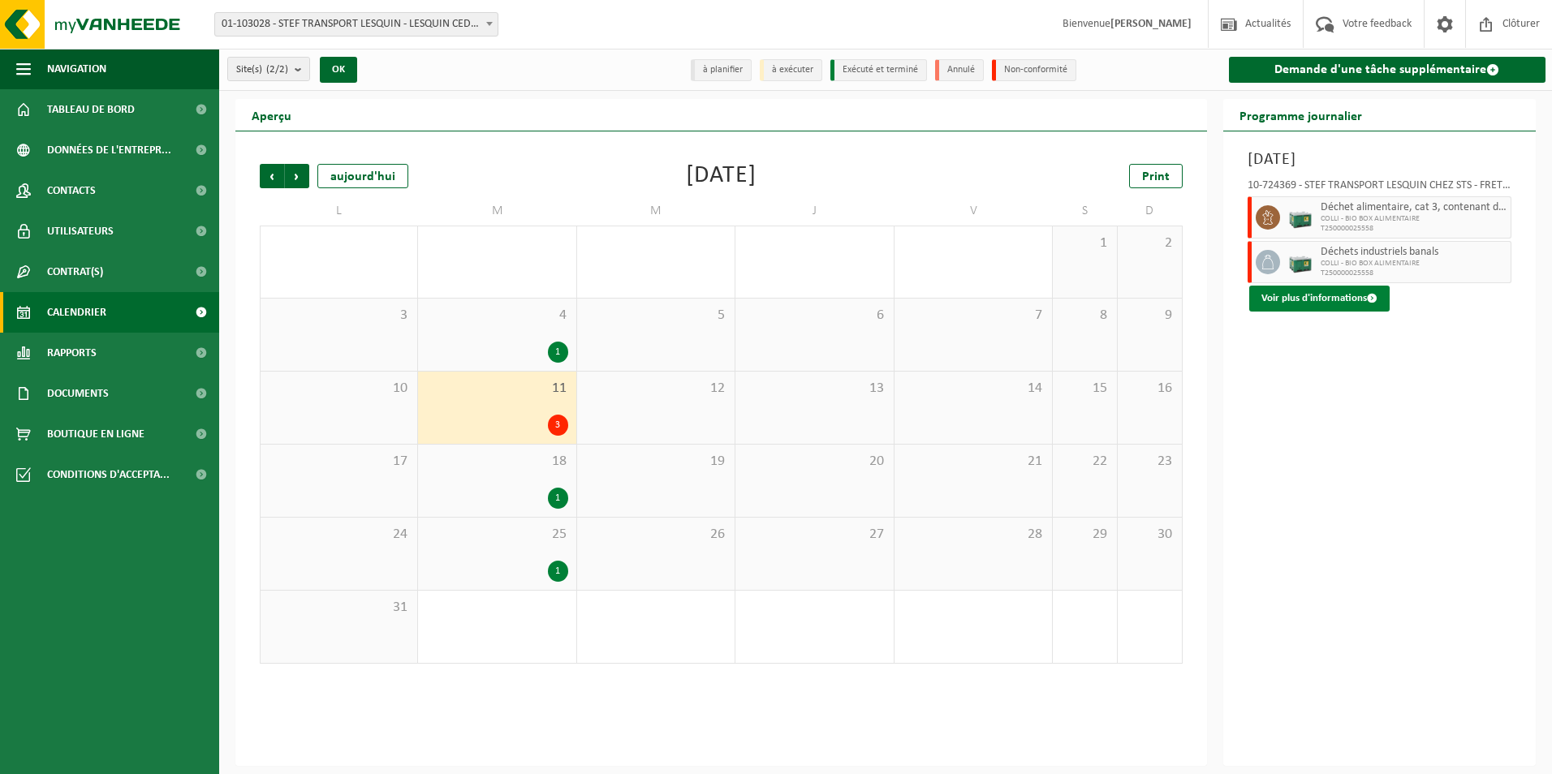
click at [1341, 299] on button "Voir plus d'informations" at bounding box center [1319, 299] width 140 height 26
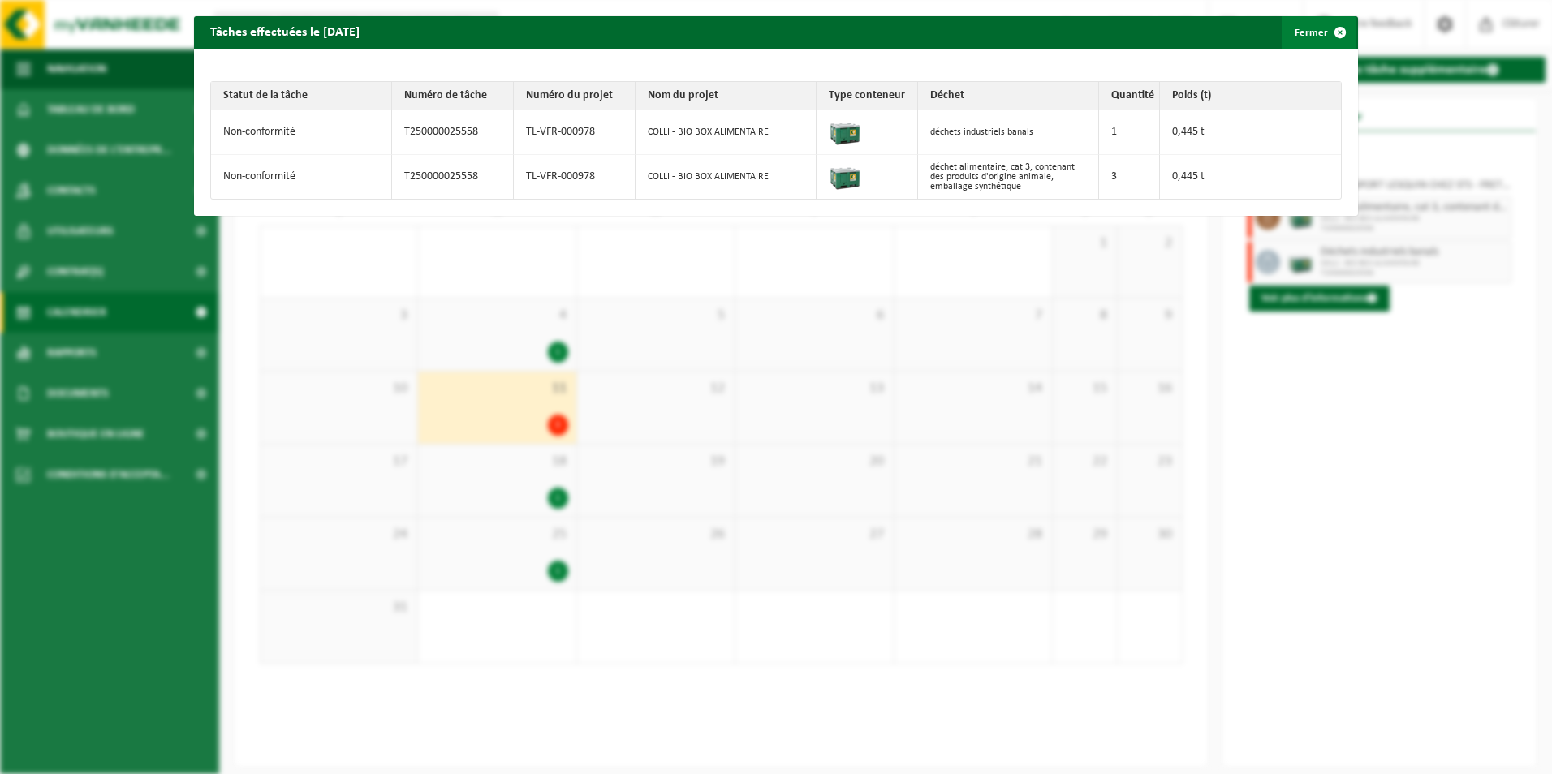
click at [1327, 34] on span "button" at bounding box center [1340, 32] width 32 height 32
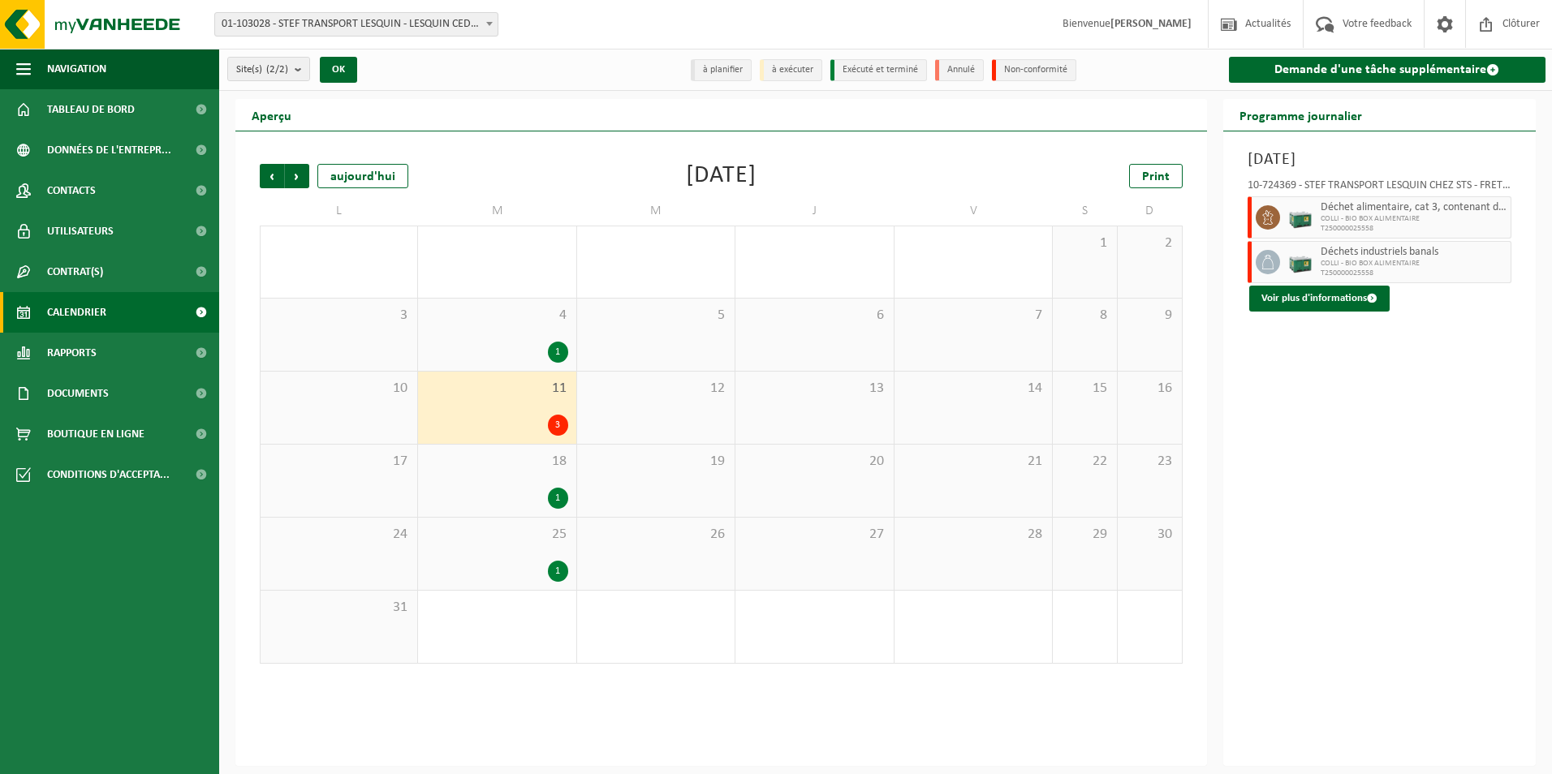
click at [1258, 218] on span at bounding box center [1267, 217] width 24 height 24
click at [1264, 243] on div at bounding box center [1265, 262] width 37 height 42
click at [295, 169] on span "Suivant" at bounding box center [297, 176] width 24 height 24
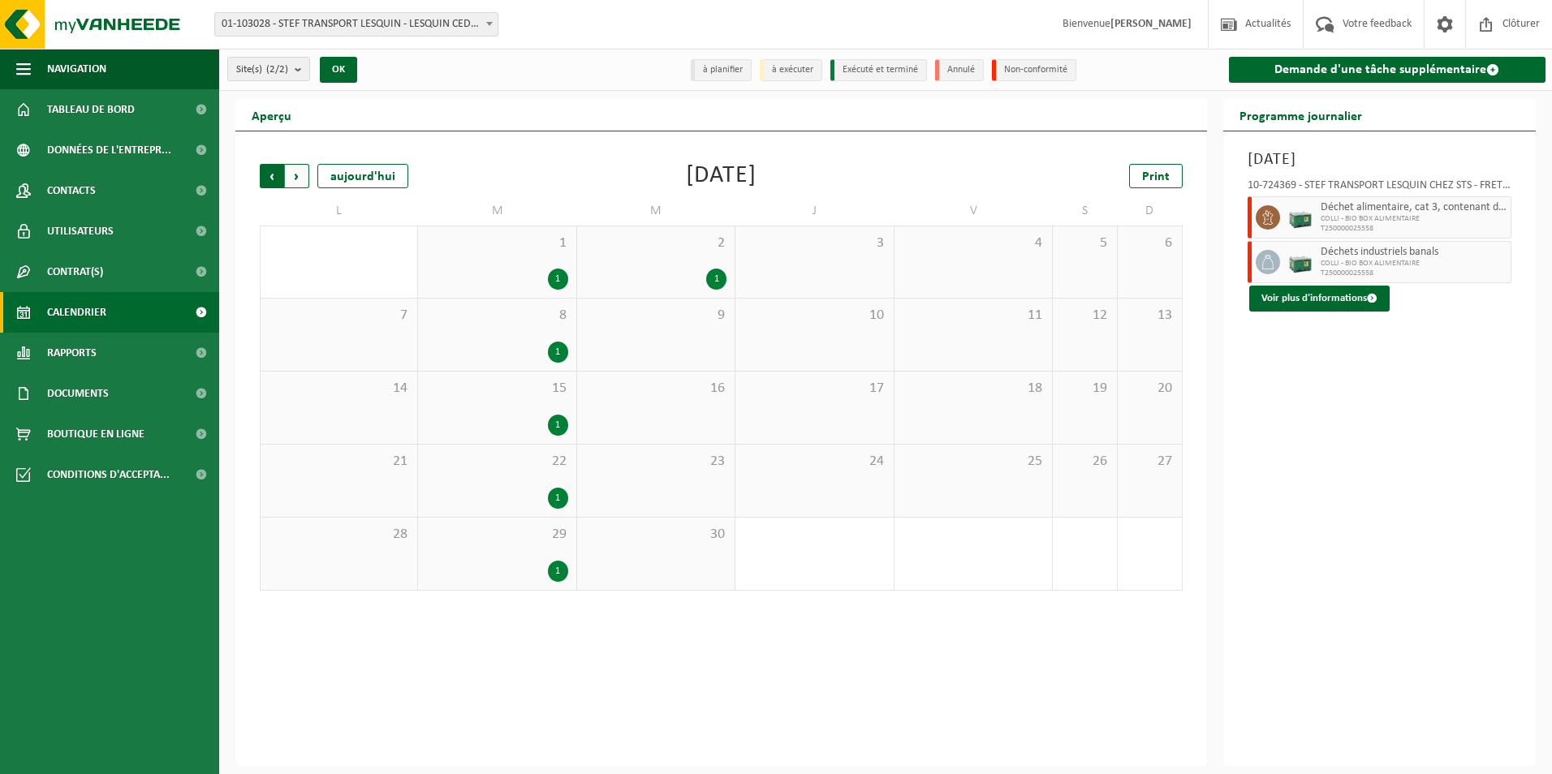
click at [295, 168] on span "Suivant" at bounding box center [297, 176] width 24 height 24
click at [303, 174] on span "Suivant" at bounding box center [297, 176] width 24 height 24
click at [299, 171] on span "Suivant" at bounding box center [297, 176] width 24 height 24
click at [292, 177] on span "Suivant" at bounding box center [297, 176] width 24 height 24
